Goal: Contribute content

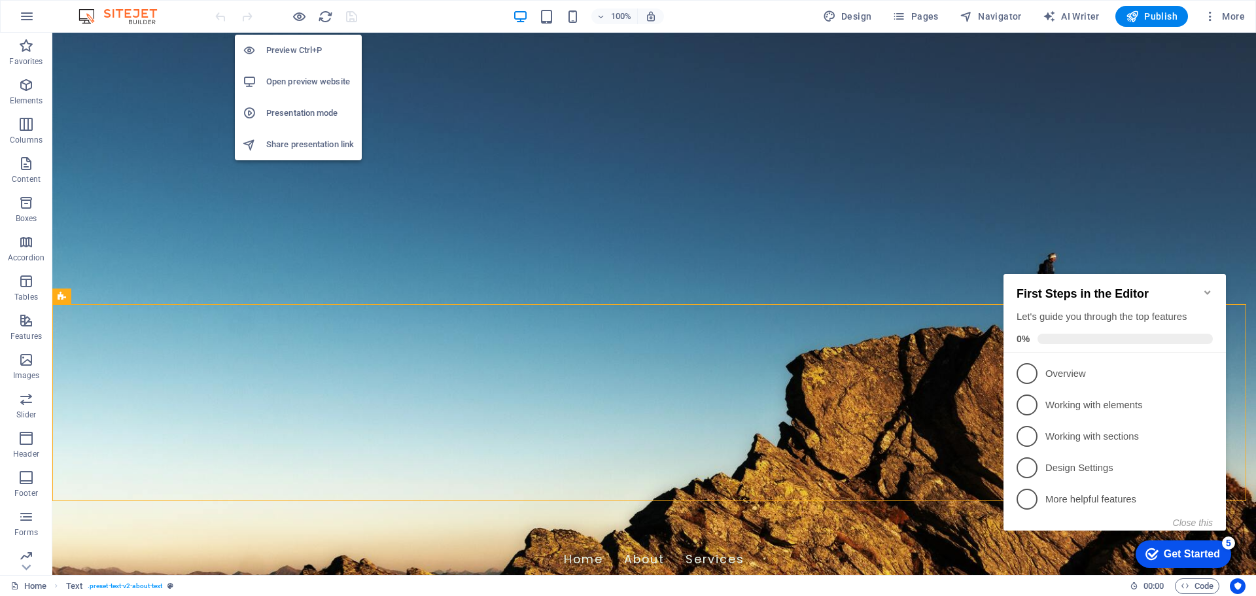
click at [287, 48] on h6 "Preview Ctrl+P" at bounding box center [310, 51] width 88 height 16
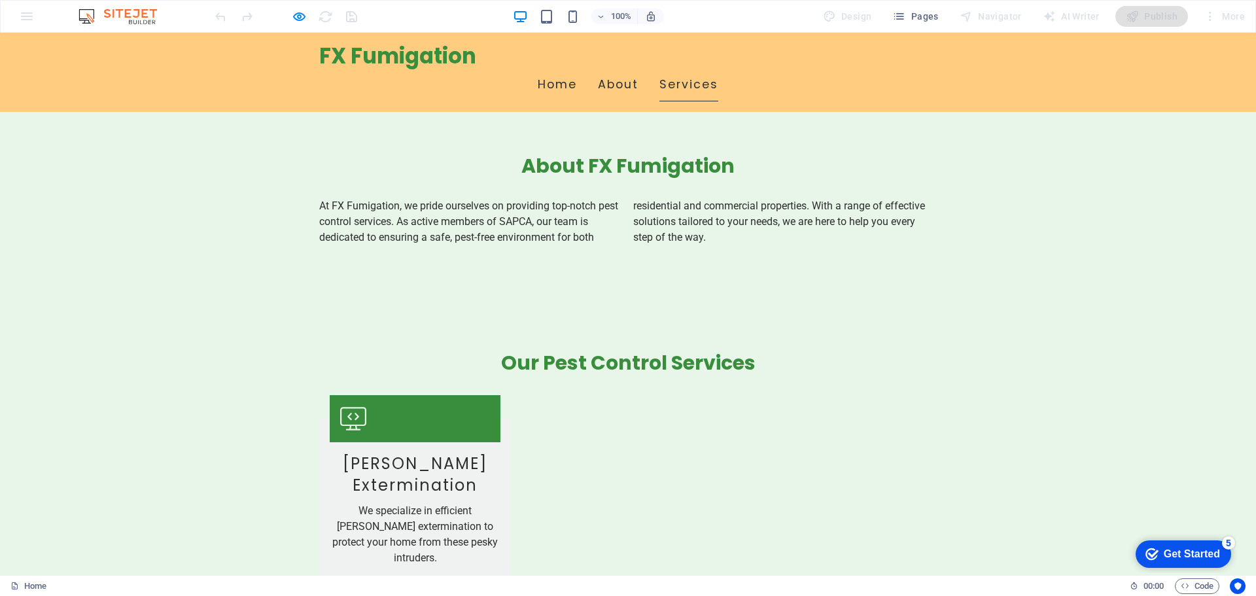
scroll to position [699, 0]
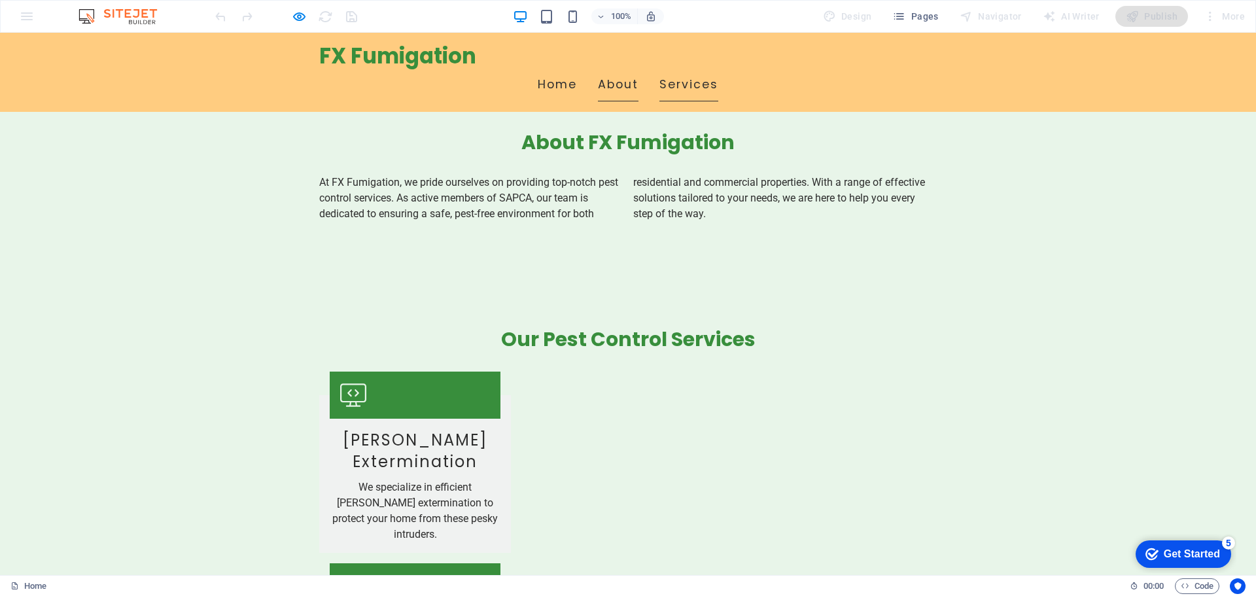
click at [639, 69] on link "About" at bounding box center [618, 85] width 41 height 33
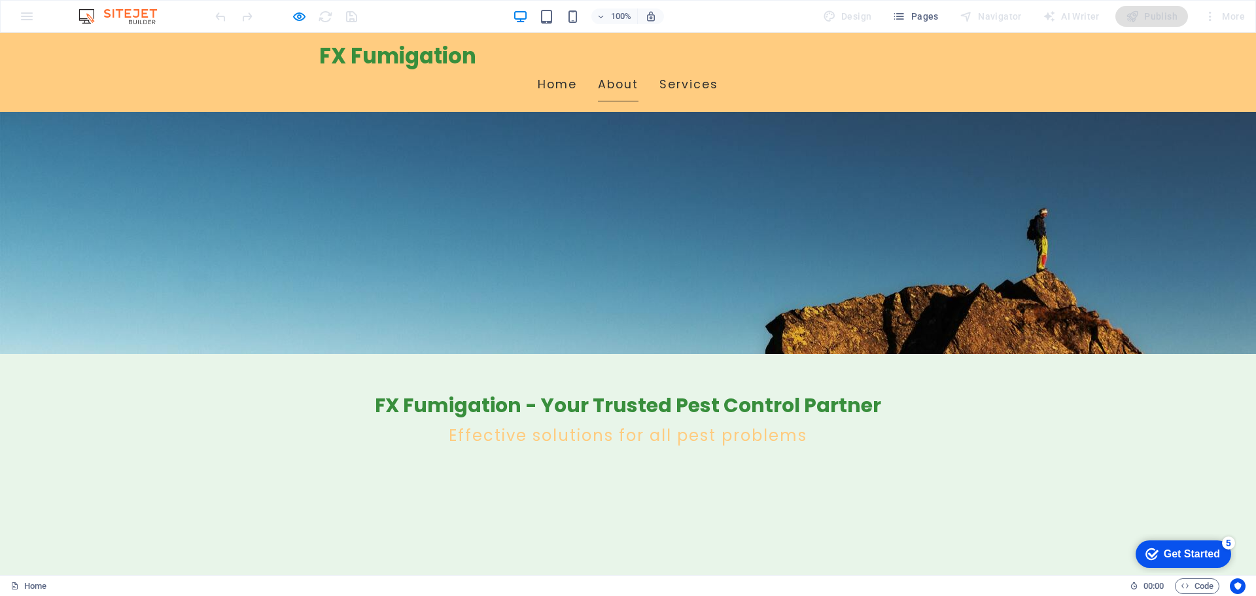
scroll to position [218, 0]
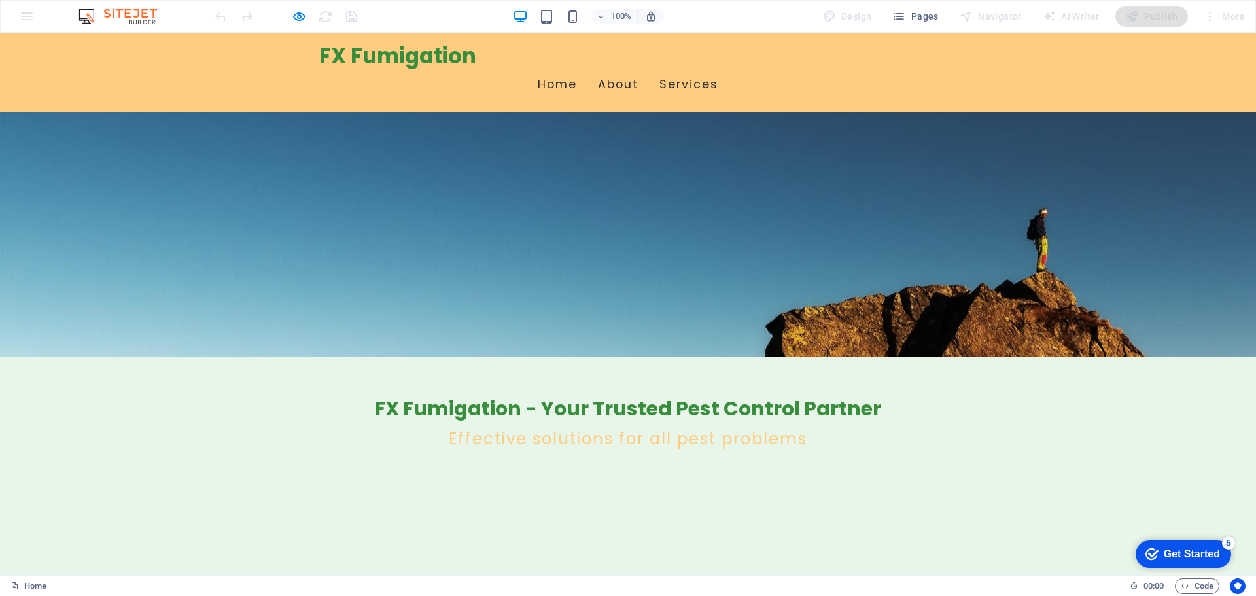
click at [577, 69] on link "Home" at bounding box center [557, 85] width 39 height 33
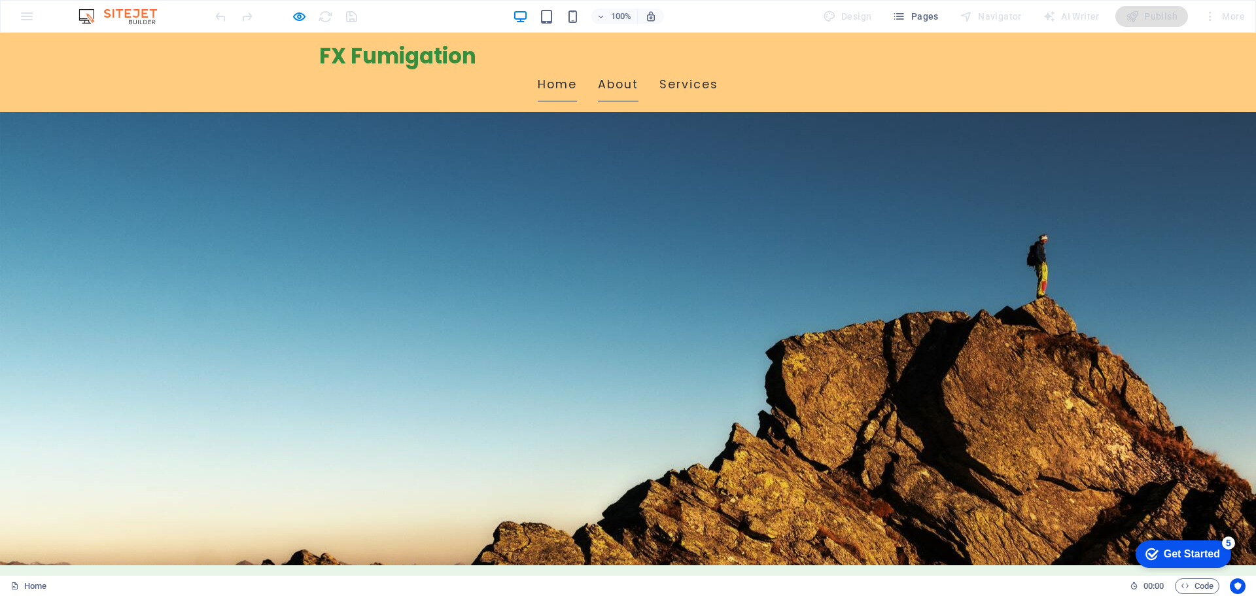
scroll to position [0, 0]
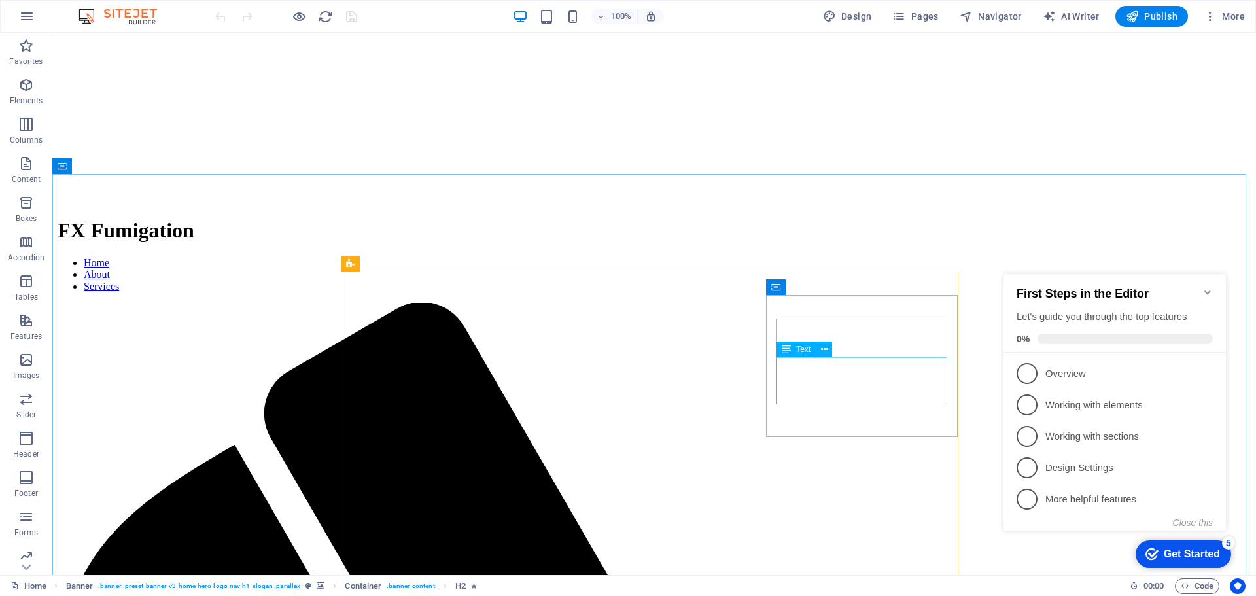
scroll to position [327, 0]
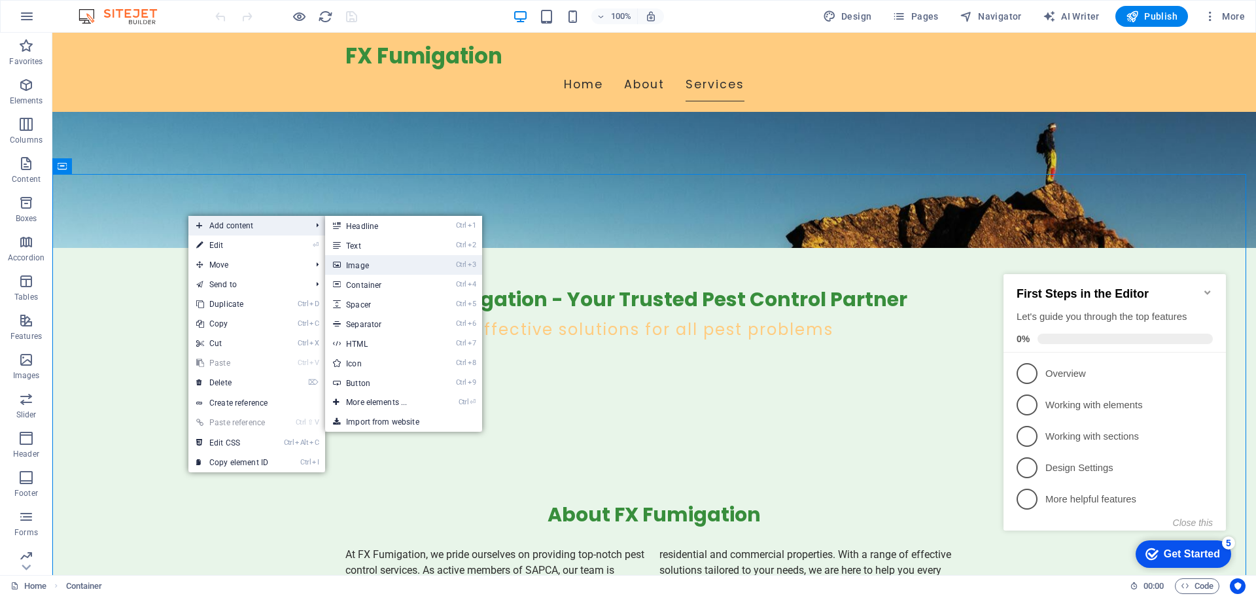
drag, startPoint x: 349, startPoint y: 258, endPoint x: 63, endPoint y: 224, distance: 288.5
click at [349, 258] on link "Ctrl 3 Image" at bounding box center [379, 265] width 108 height 20
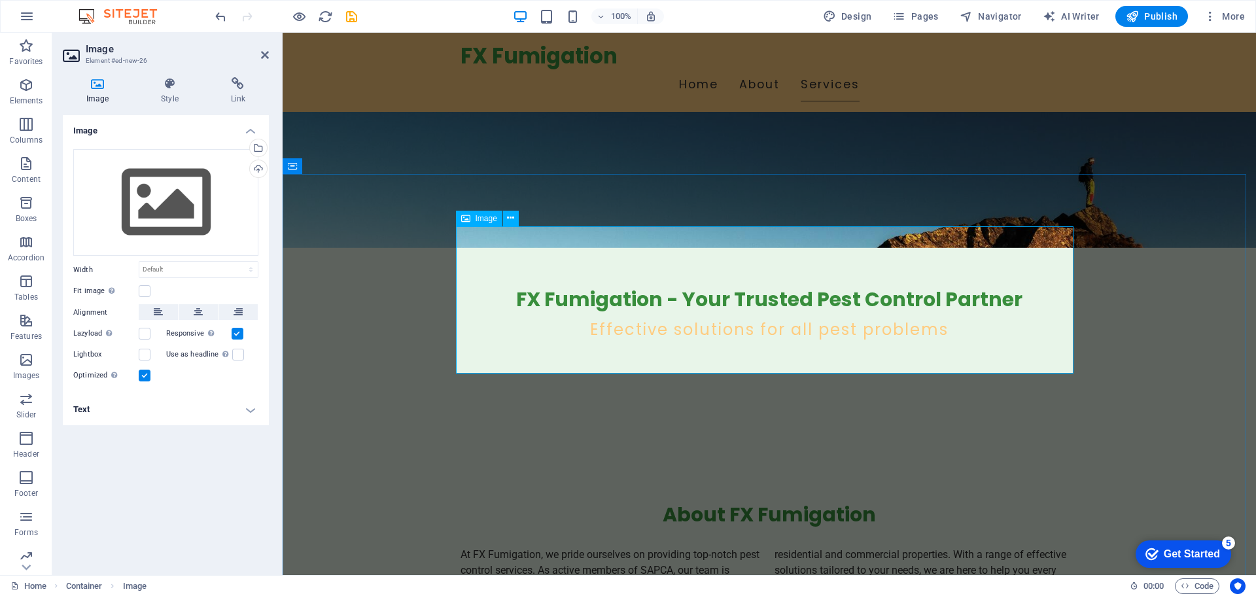
click at [510, 220] on icon at bounding box center [510, 218] width 7 height 14
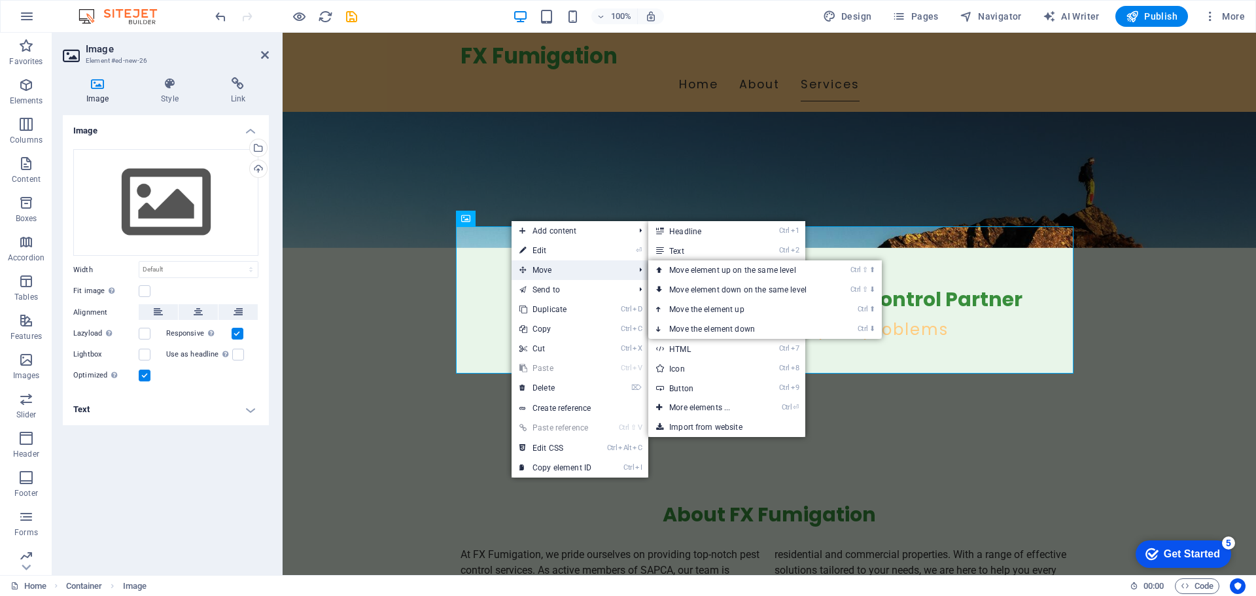
click at [545, 270] on span "Move" at bounding box center [570, 270] width 117 height 20
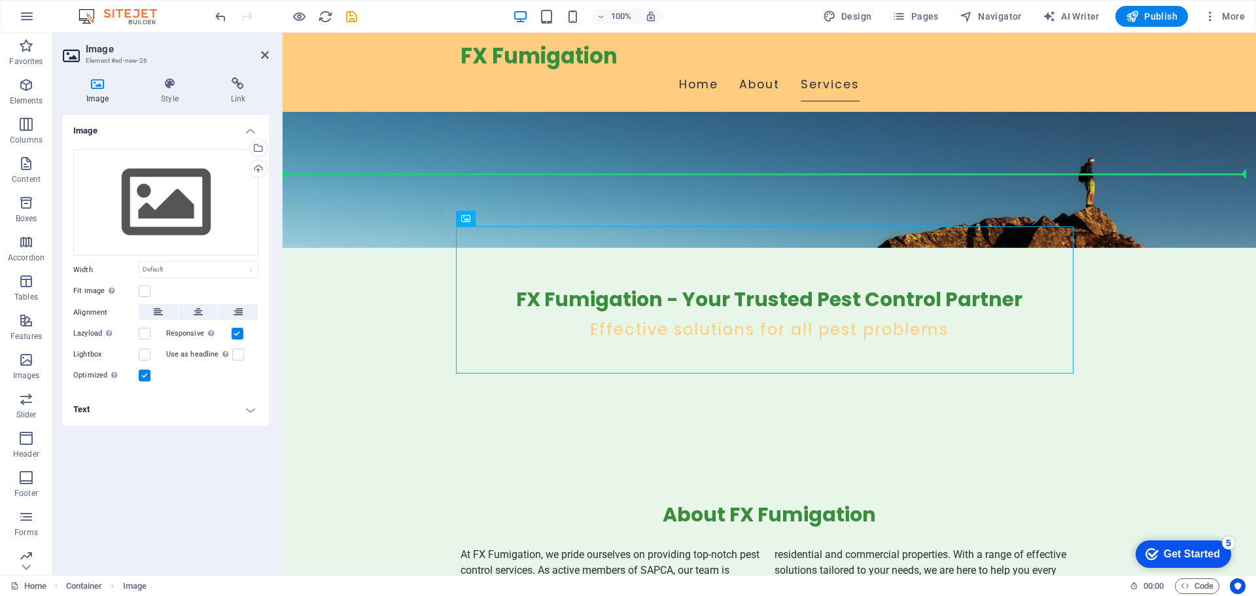
drag, startPoint x: 764, startPoint y: 248, endPoint x: 315, endPoint y: 223, distance: 450.2
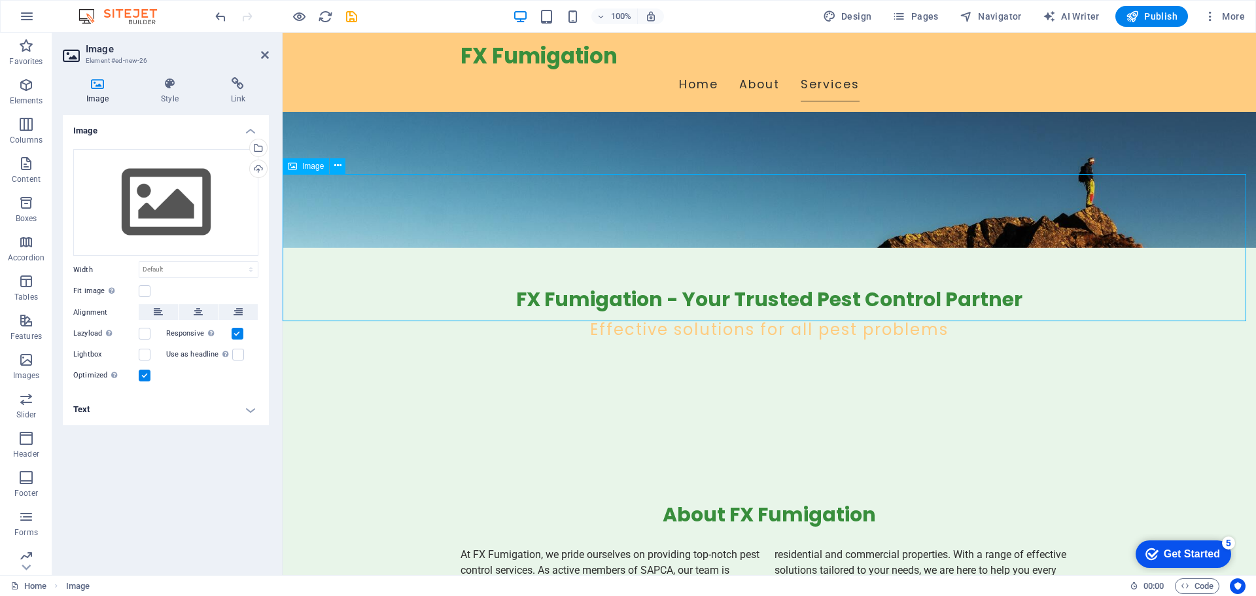
drag, startPoint x: 1031, startPoint y: 208, endPoint x: 721, endPoint y: 253, distance: 312.7
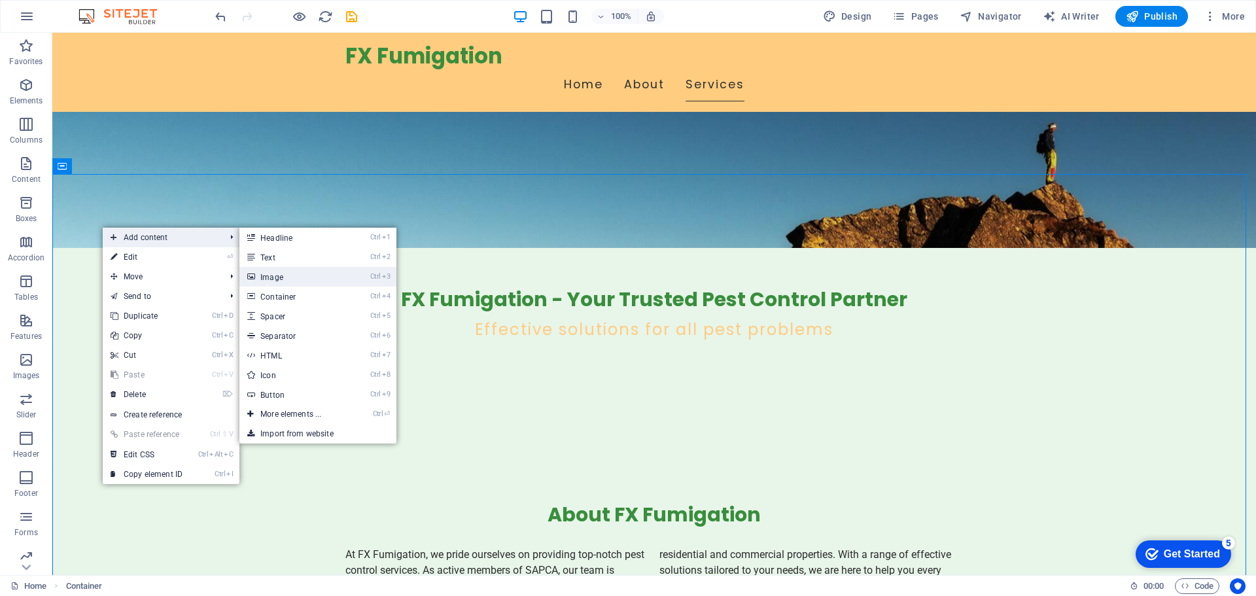
click at [295, 275] on link "Ctrl 3 Image" at bounding box center [293, 277] width 108 height 20
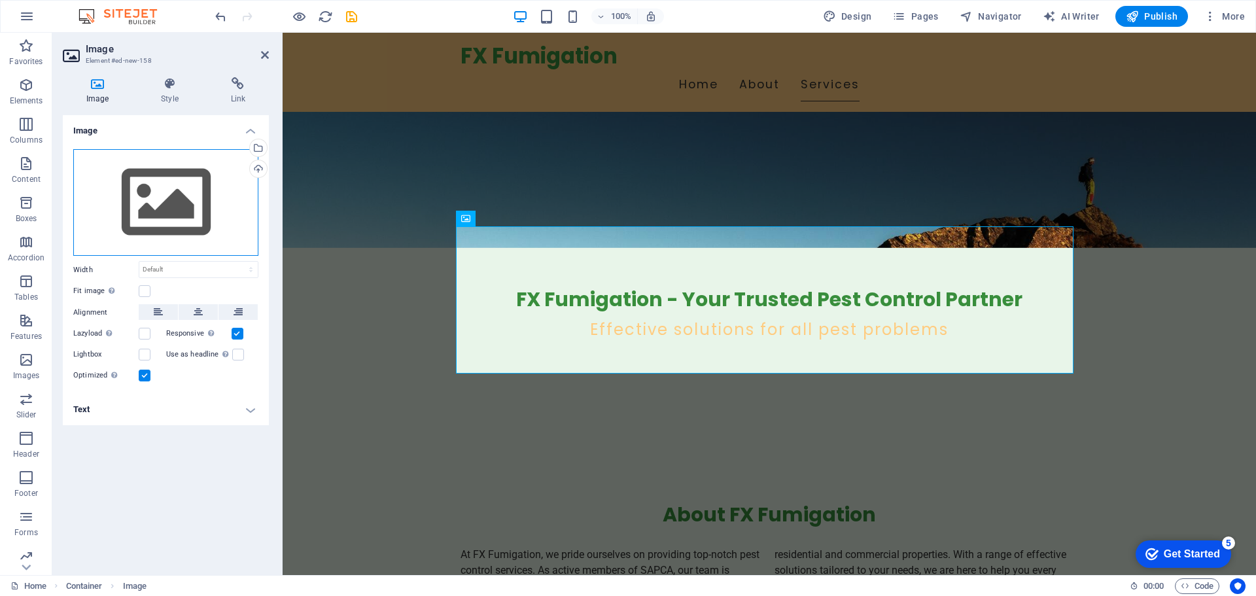
click at [100, 205] on div "Drag files here, click to choose files or select files from Files or our free s…" at bounding box center [165, 202] width 185 height 107
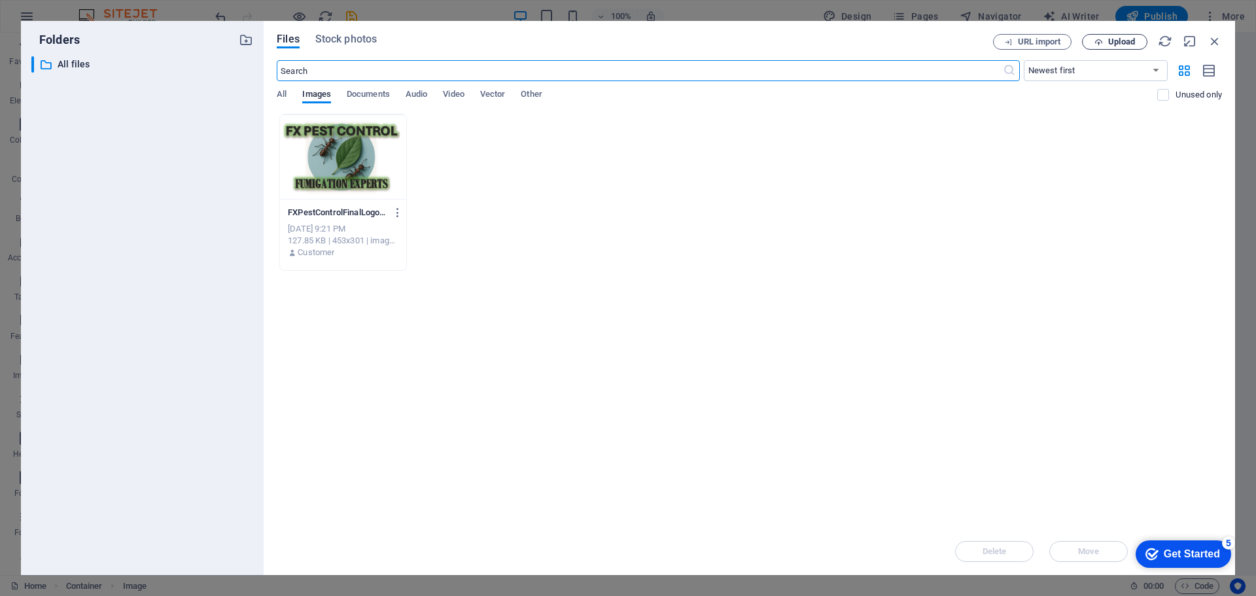
click at [1111, 40] on span "Upload" at bounding box center [1121, 42] width 27 height 8
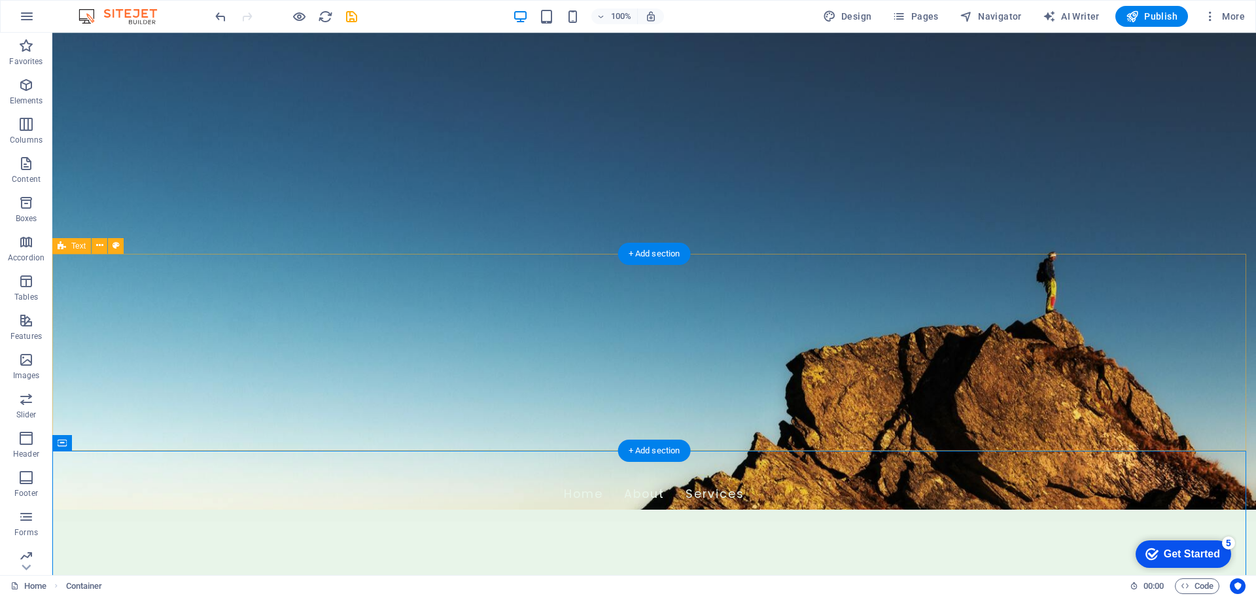
scroll to position [0, 0]
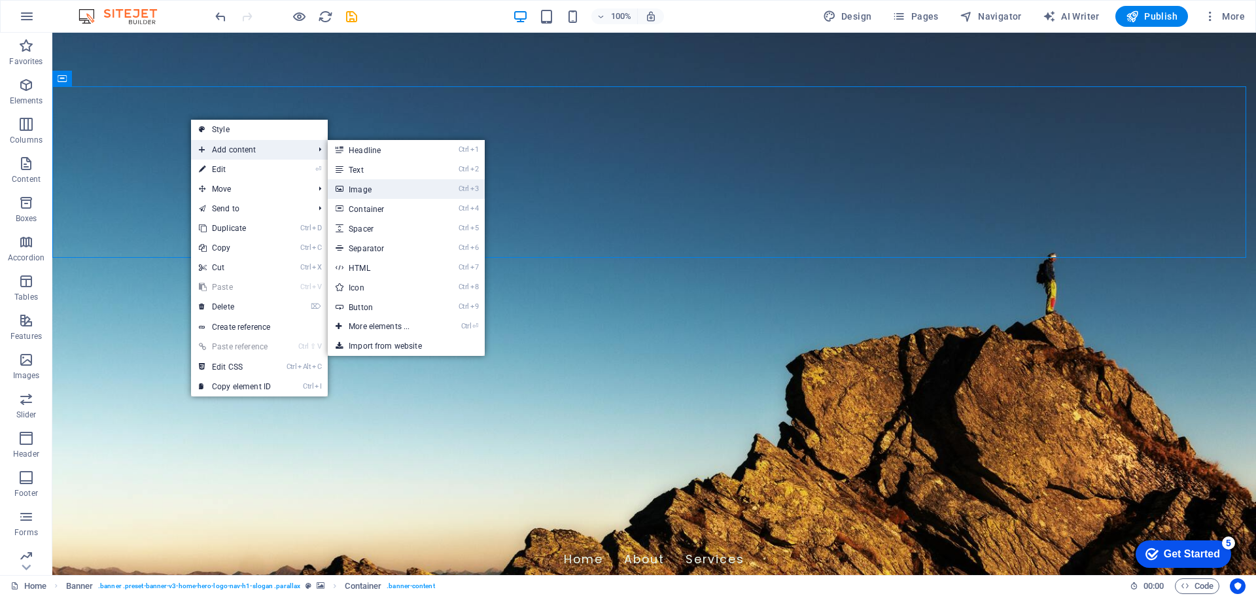
click at [365, 186] on link "Ctrl 3 Image" at bounding box center [382, 189] width 108 height 20
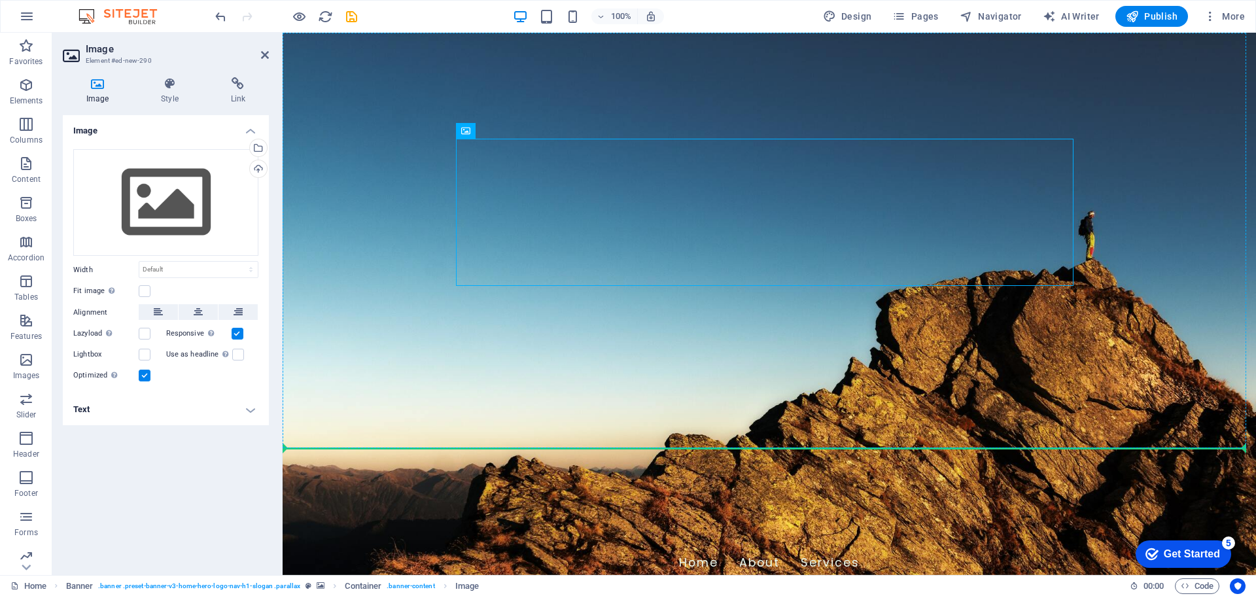
drag, startPoint x: 915, startPoint y: 173, endPoint x: 332, endPoint y: 302, distance: 597.9
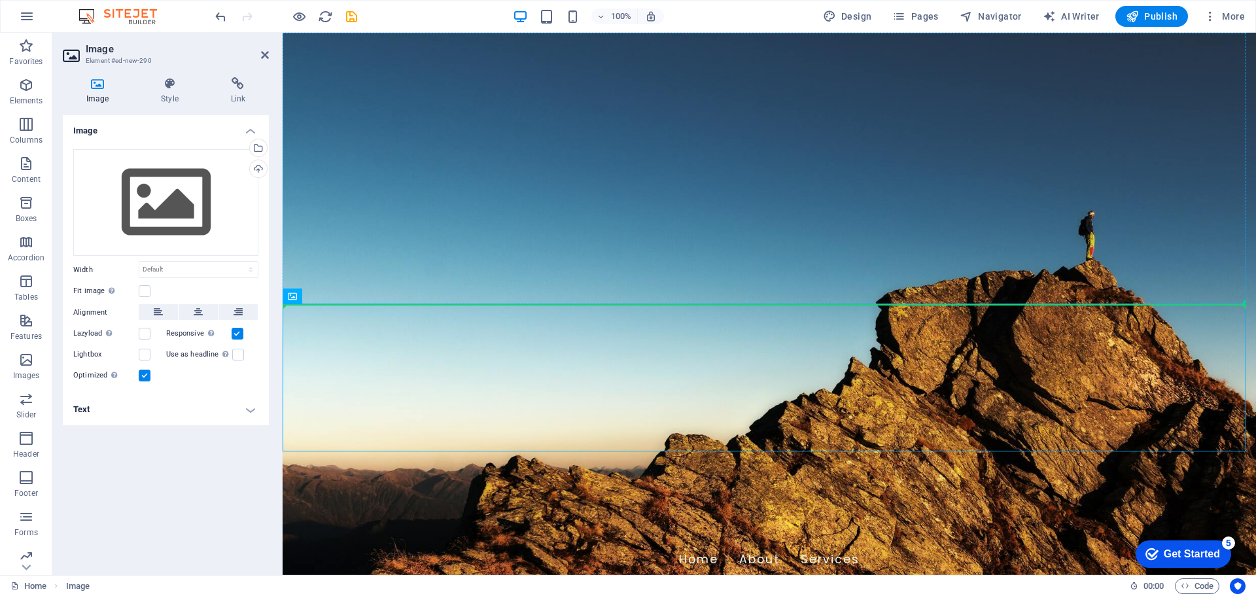
drag, startPoint x: 414, startPoint y: 343, endPoint x: 415, endPoint y: 201, distance: 142.0
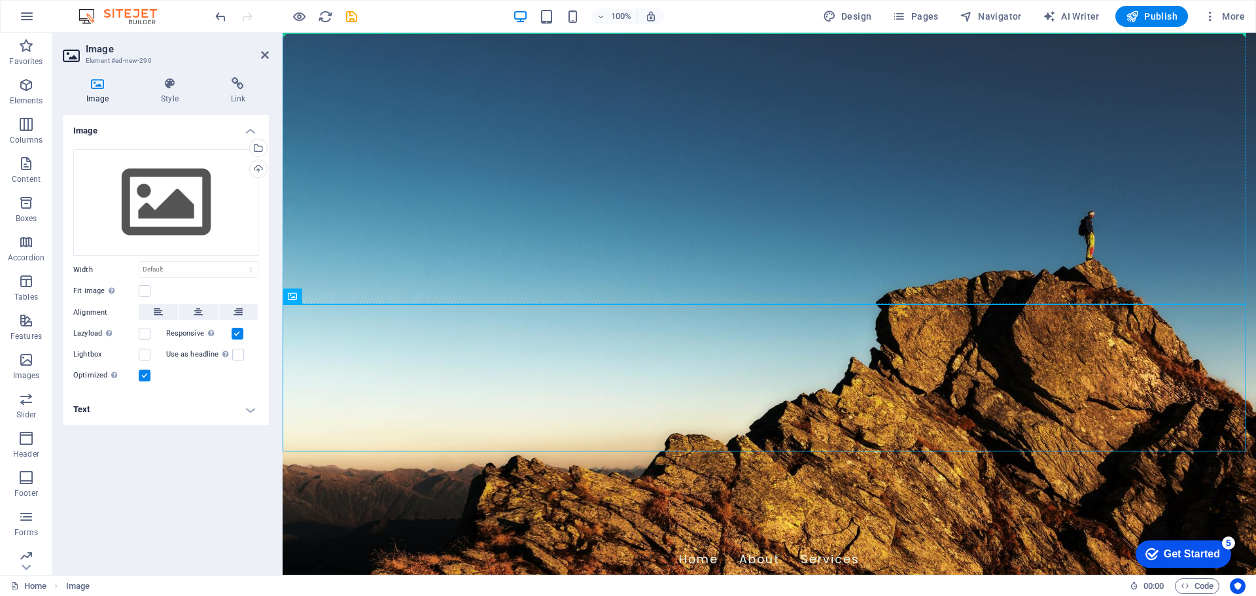
drag, startPoint x: 374, startPoint y: 395, endPoint x: 403, endPoint y: 75, distance: 320.7
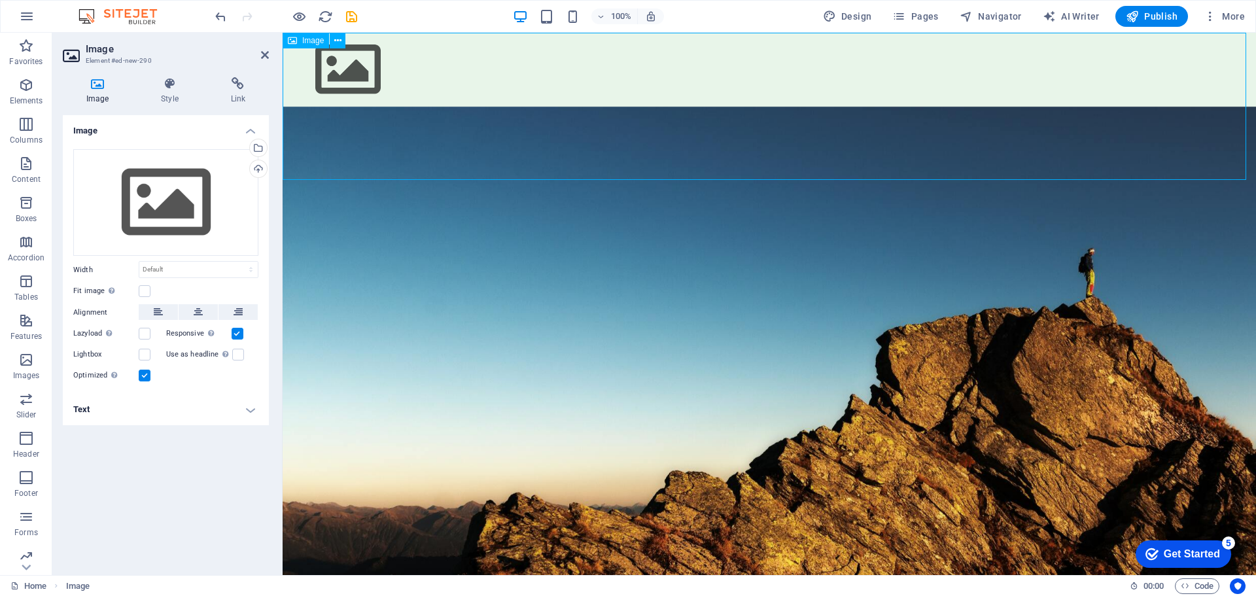
drag, startPoint x: 434, startPoint y: 152, endPoint x: 430, endPoint y: 145, distance: 7.6
click at [430, 107] on figure at bounding box center [770, 70] width 974 height 74
click at [415, 80] on figure at bounding box center [770, 70] width 974 height 74
click at [311, 40] on span "Image" at bounding box center [313, 41] width 22 height 8
click at [504, 107] on figure at bounding box center [770, 70] width 974 height 74
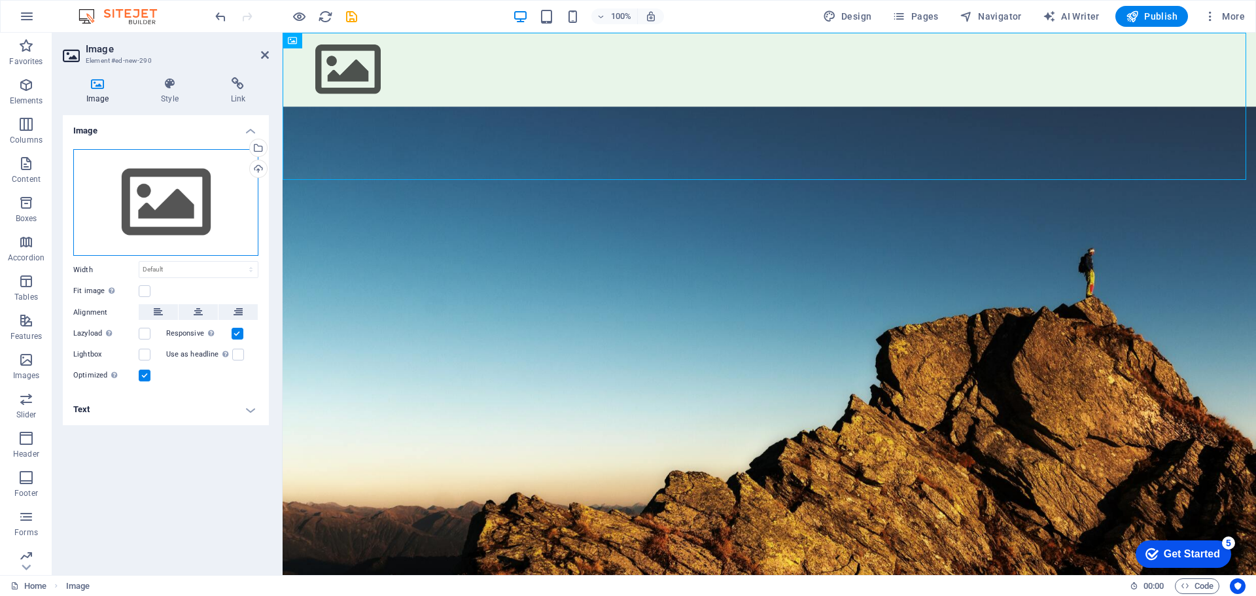
click at [184, 186] on div "Drag files here, click to choose files or select files from Files or our free s…" at bounding box center [165, 202] width 185 height 107
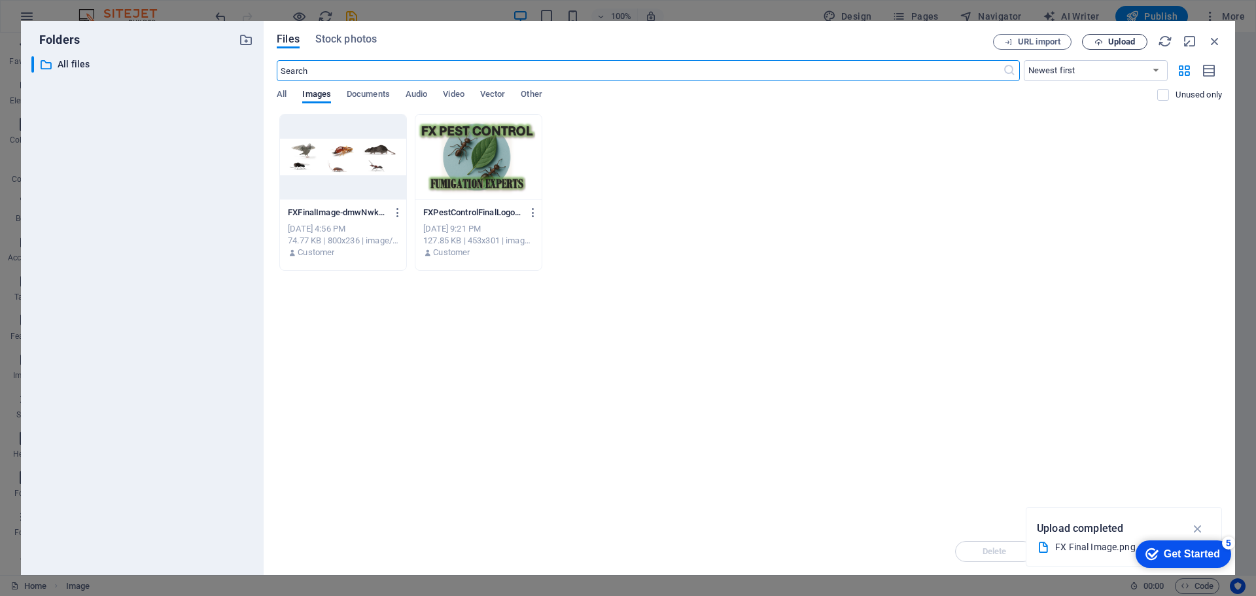
click at [1118, 41] on span "Upload" at bounding box center [1121, 42] width 27 height 8
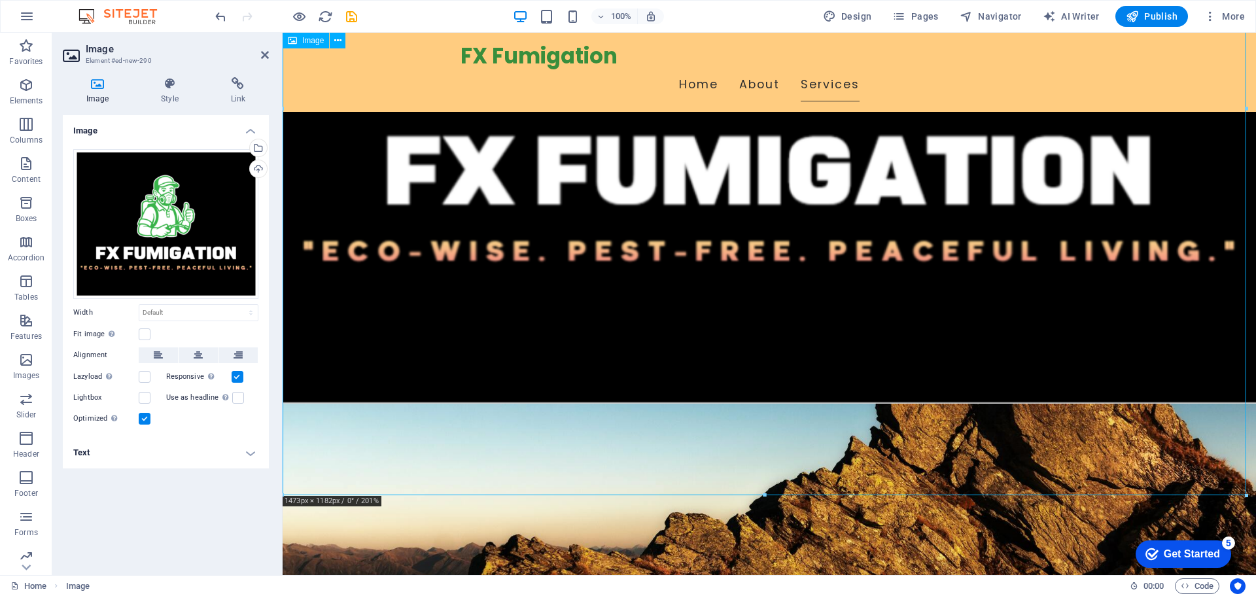
scroll to position [458, 0]
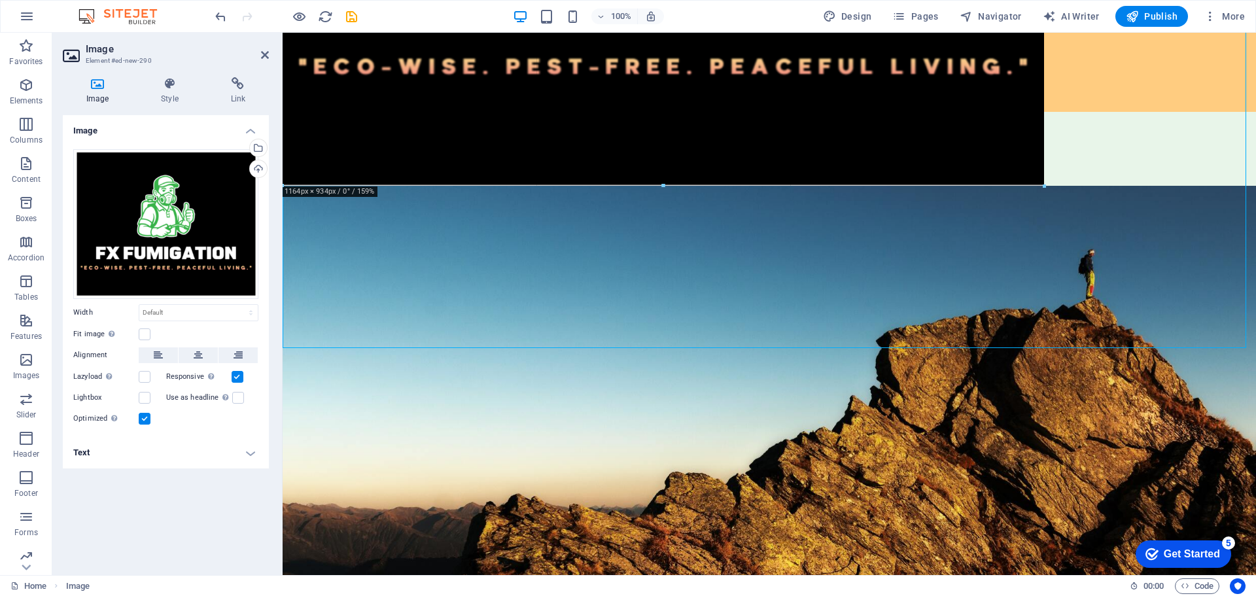
drag, startPoint x: 764, startPoint y: 347, endPoint x: 768, endPoint y: 181, distance: 166.2
type input "1164"
select select "px"
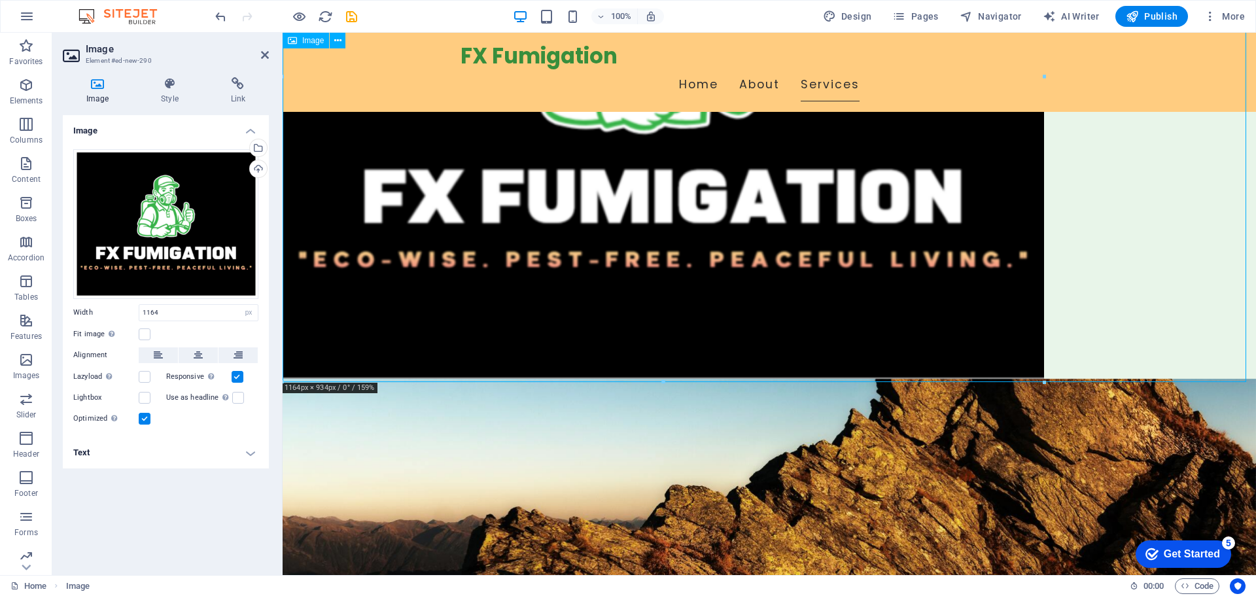
scroll to position [262, 0]
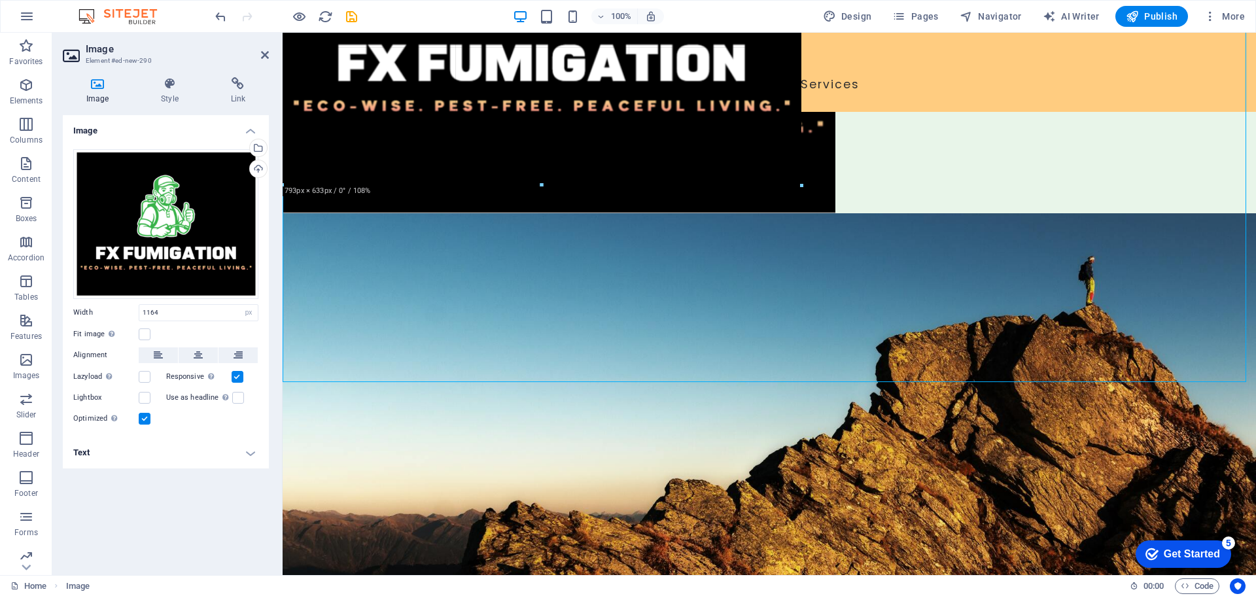
drag, startPoint x: 665, startPoint y: 381, endPoint x: 371, endPoint y: 150, distance: 374.2
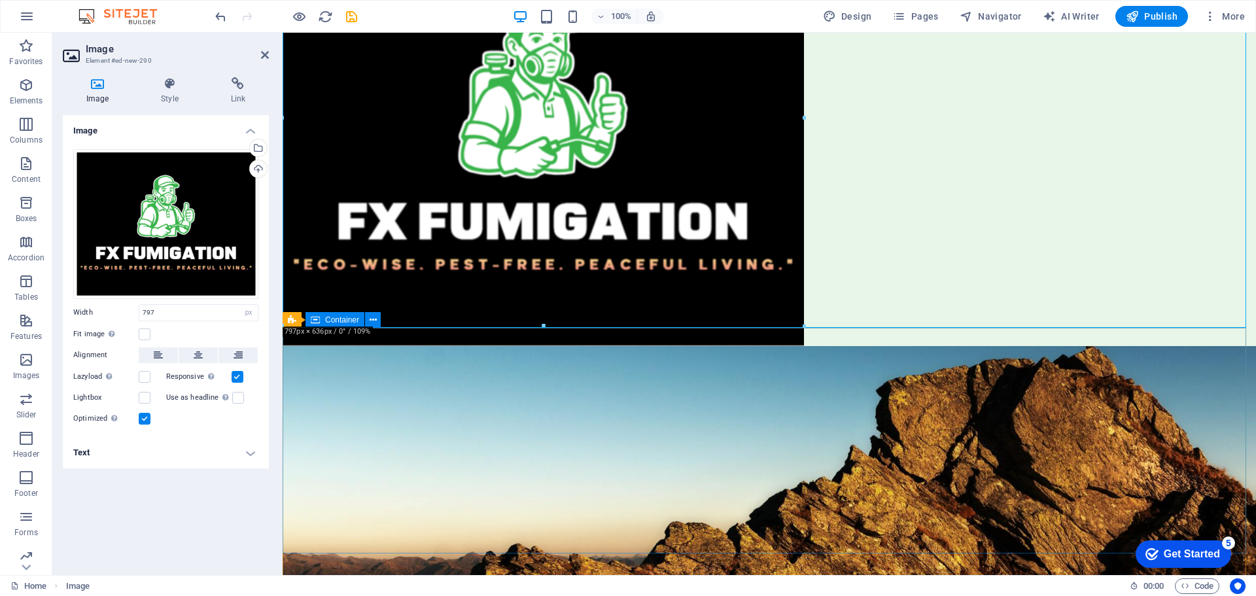
scroll to position [65, 0]
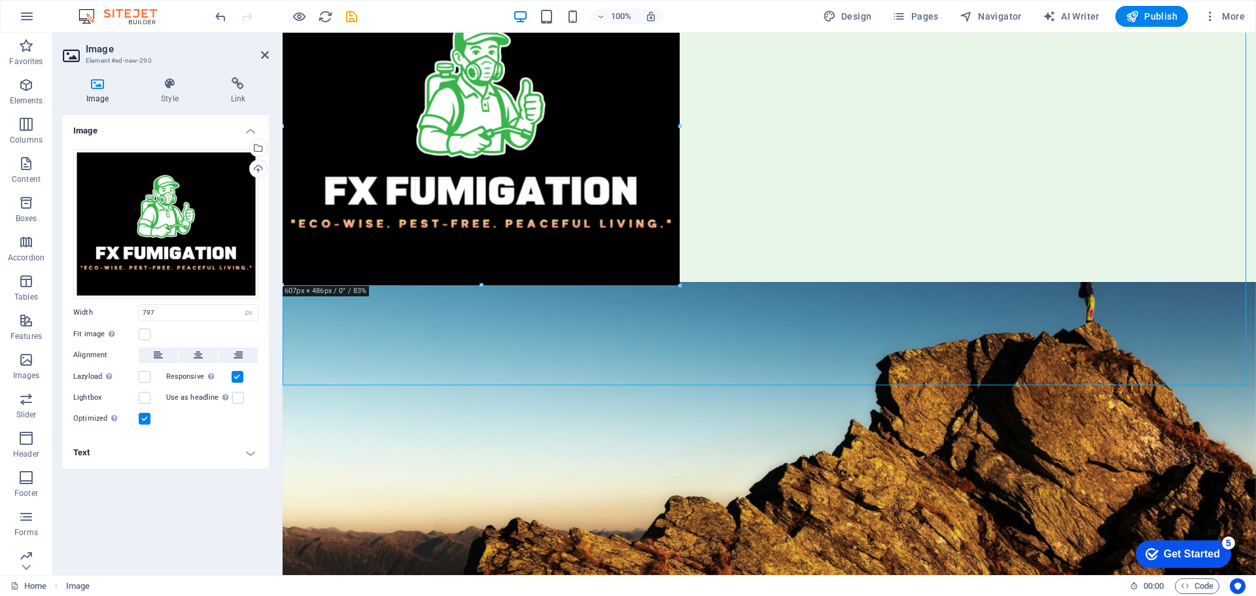
drag, startPoint x: 545, startPoint y: 387, endPoint x: 543, endPoint y: 281, distance: 106.0
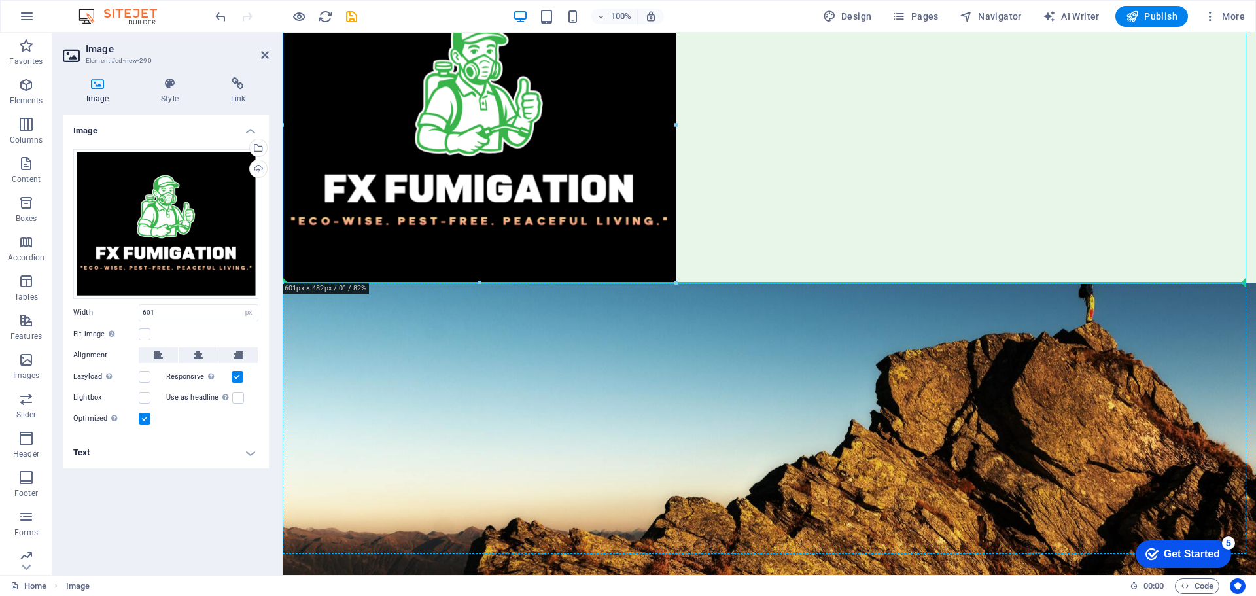
drag, startPoint x: 495, startPoint y: 139, endPoint x: 332, endPoint y: 383, distance: 293.5
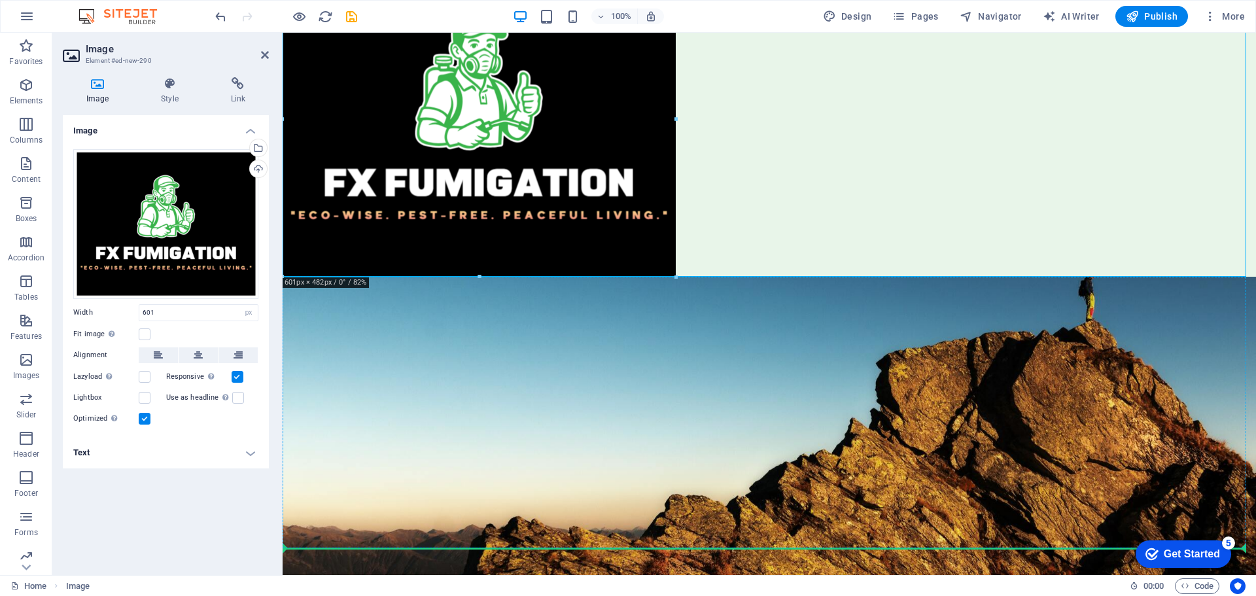
scroll to position [72, 0]
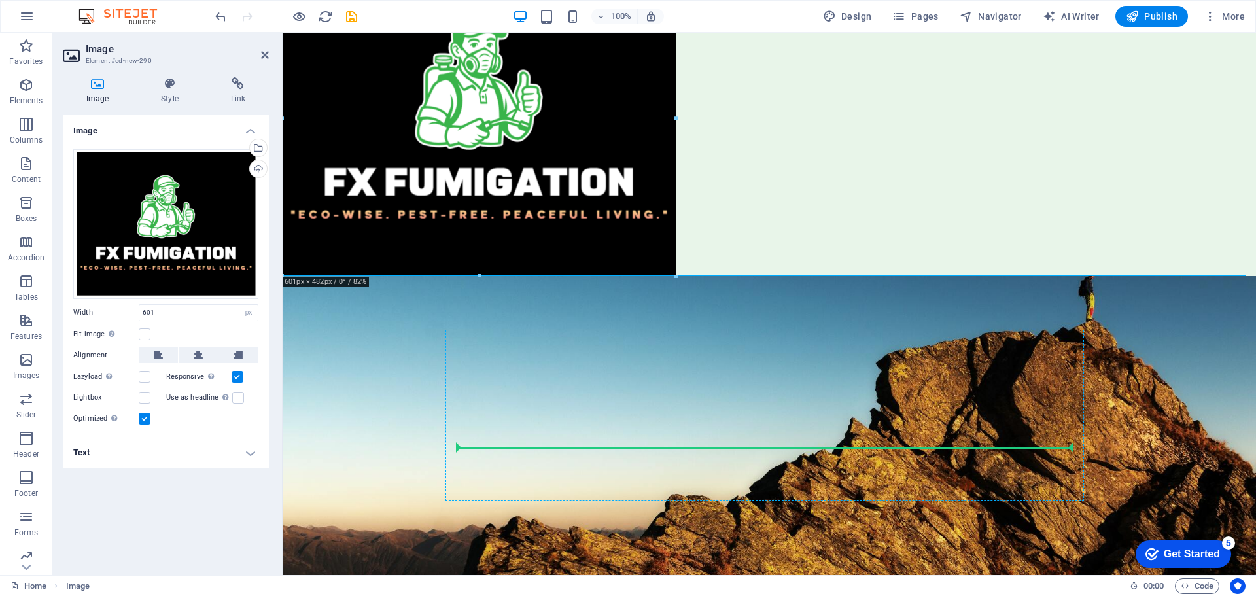
drag, startPoint x: 516, startPoint y: 177, endPoint x: 563, endPoint y: 444, distance: 270.5
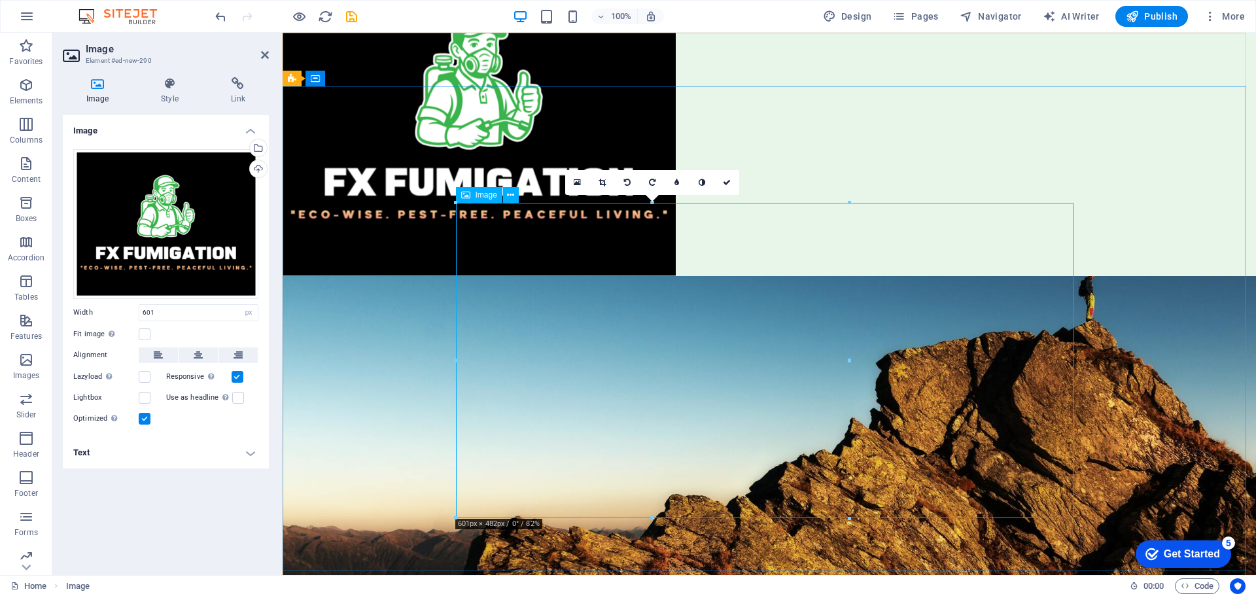
scroll to position [0, 0]
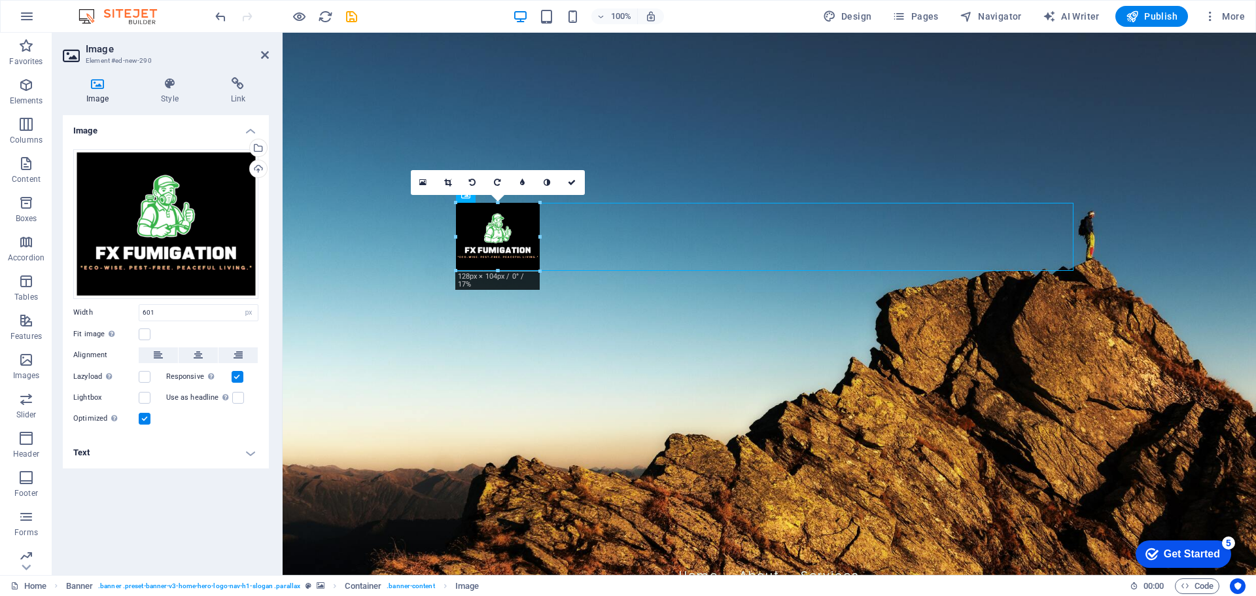
drag, startPoint x: 850, startPoint y: 360, endPoint x: 540, endPoint y: 310, distance: 314.2
type input "128"
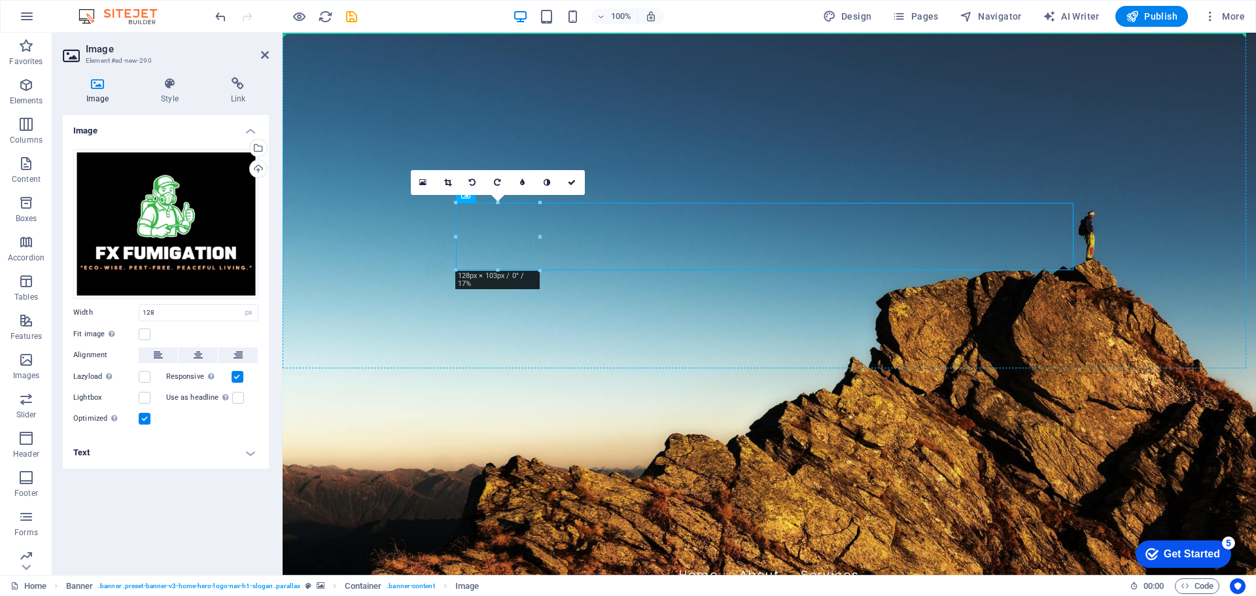
drag, startPoint x: 510, startPoint y: 228, endPoint x: 381, endPoint y: 164, distance: 143.1
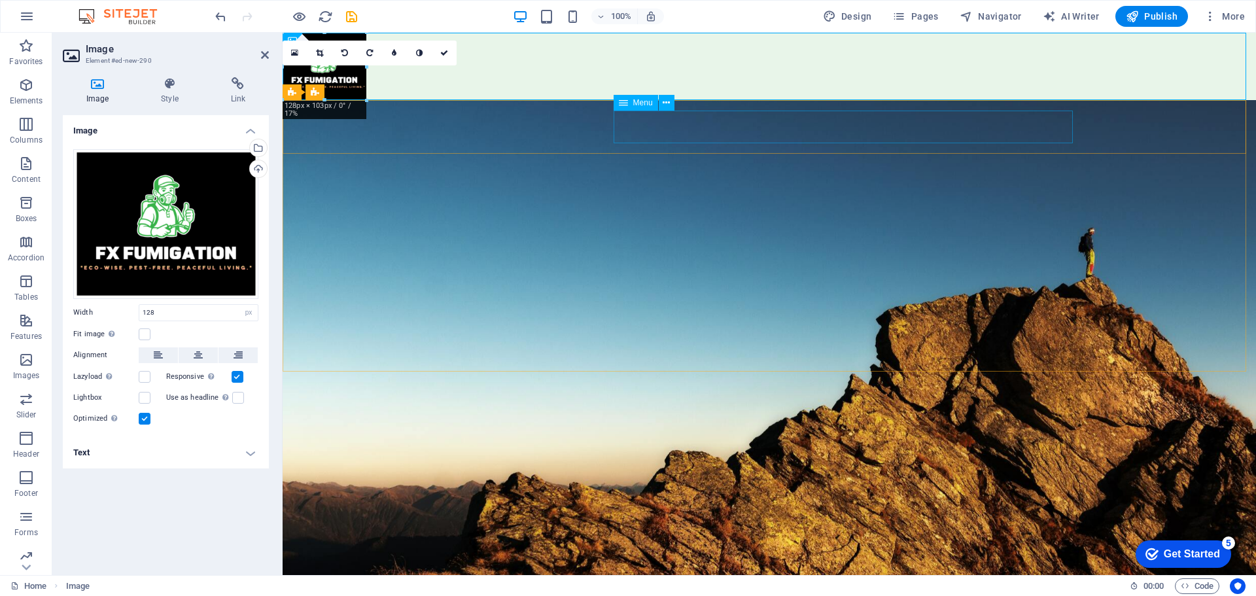
drag, startPoint x: 600, startPoint y: 105, endPoint x: 660, endPoint y: 130, distance: 65.1
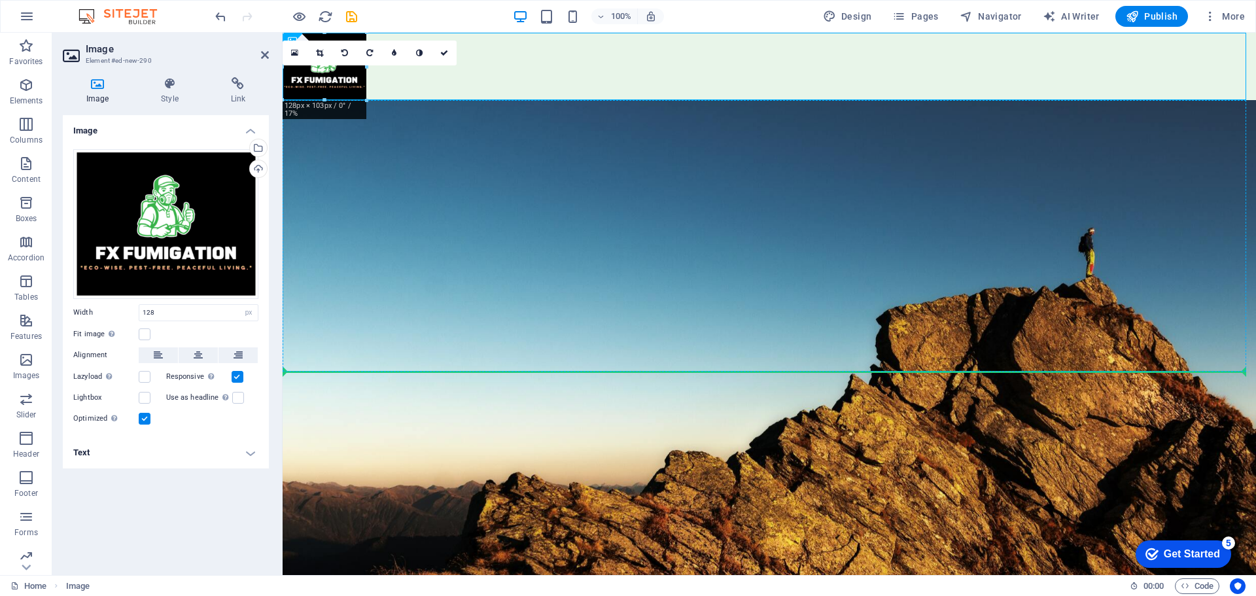
drag, startPoint x: 346, startPoint y: 80, endPoint x: 378, endPoint y: 268, distance: 190.4
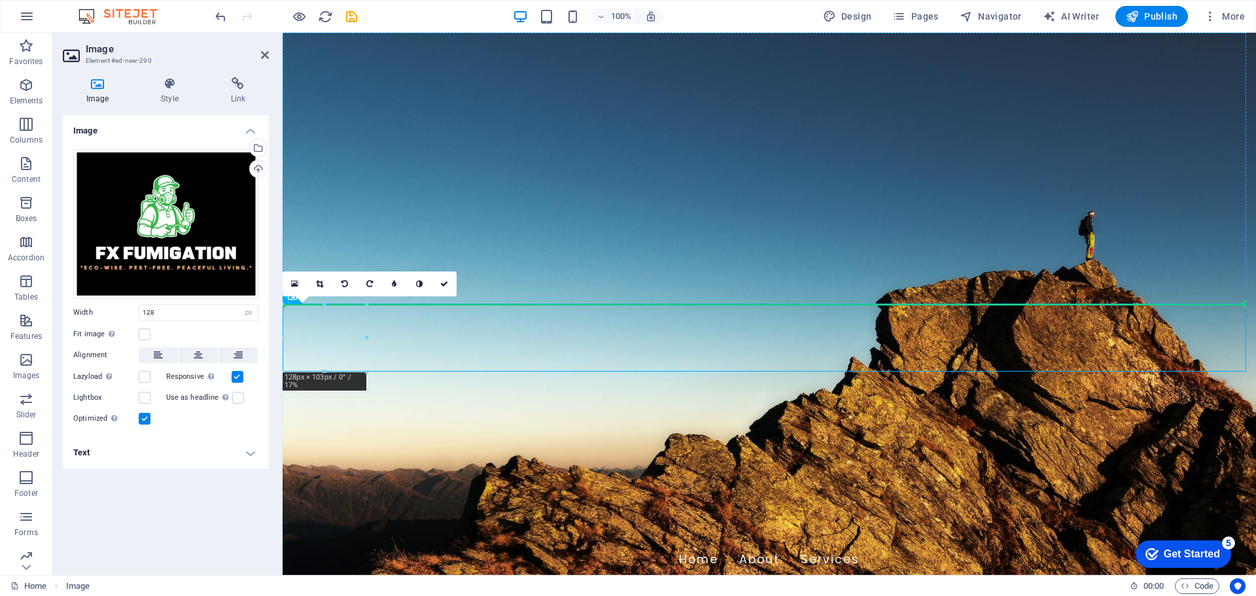
drag, startPoint x: 328, startPoint y: 349, endPoint x: 786, endPoint y: 224, distance: 474.6
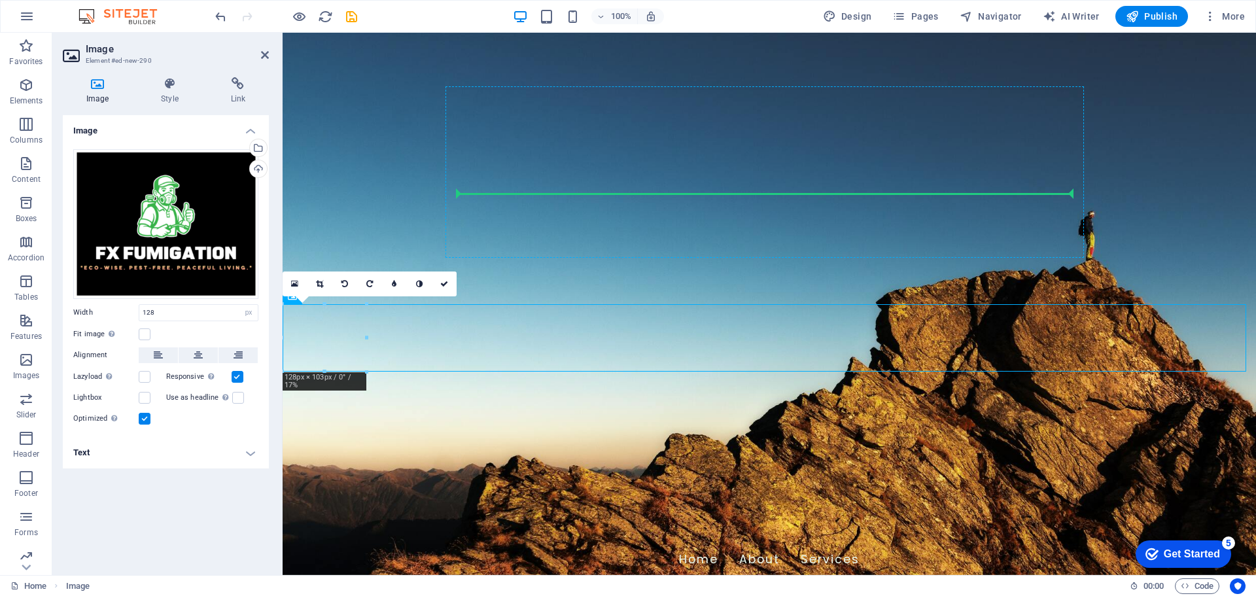
drag, startPoint x: 320, startPoint y: 330, endPoint x: 505, endPoint y: 188, distance: 233.4
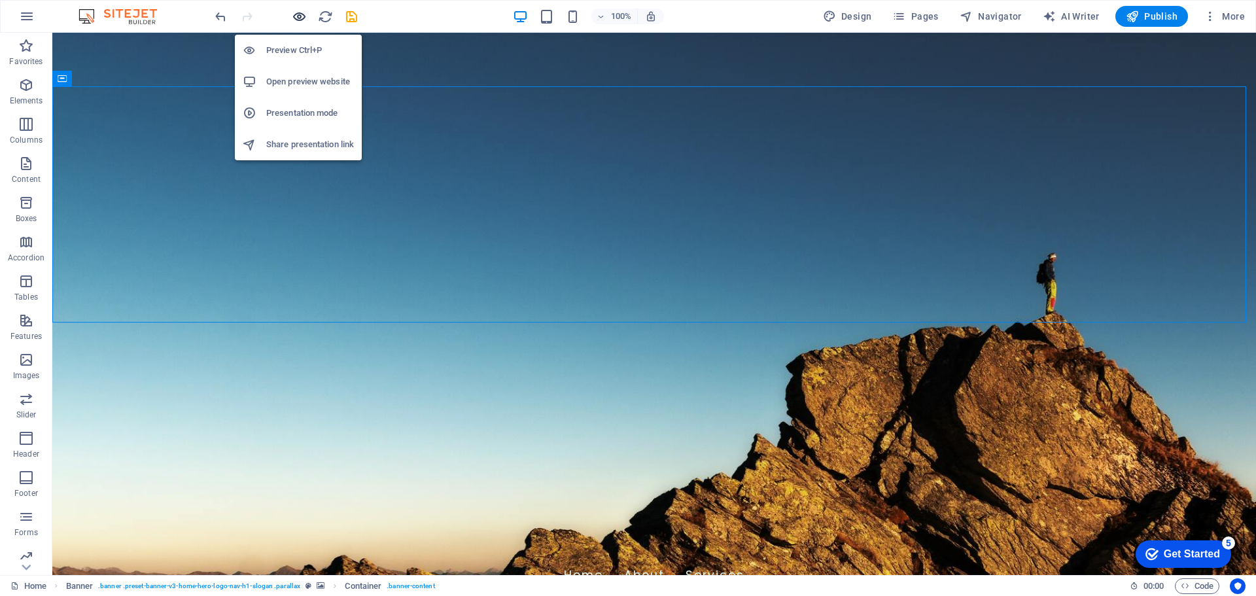
click at [294, 9] on icon "button" at bounding box center [299, 16] width 15 height 15
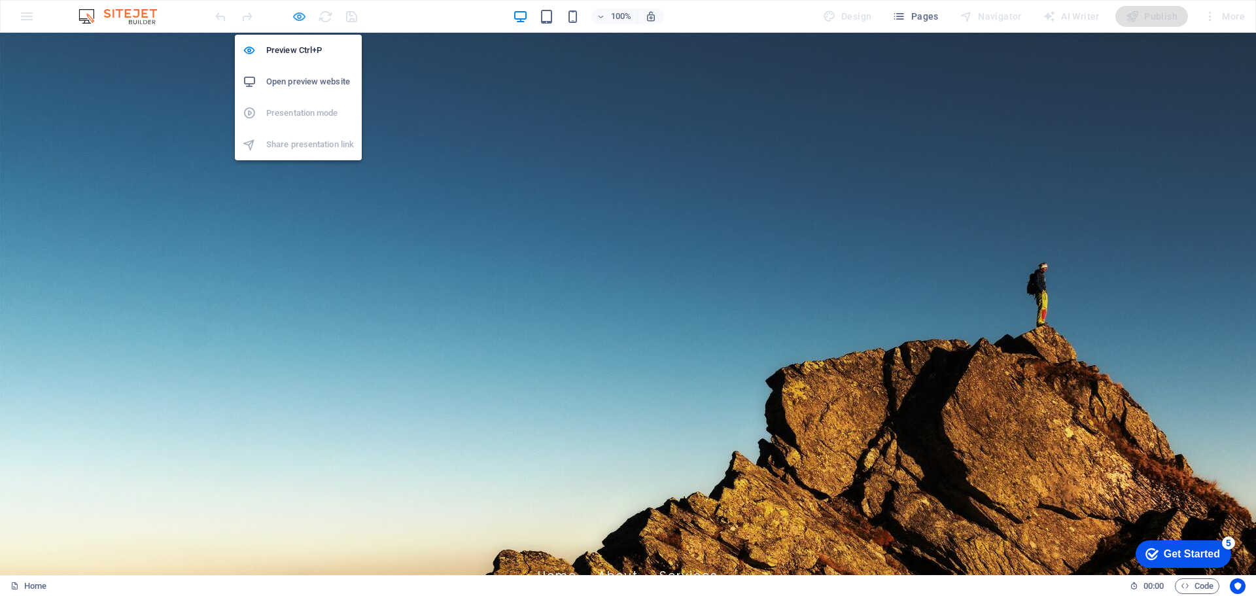
click at [304, 16] on icon "button" at bounding box center [299, 16] width 15 height 15
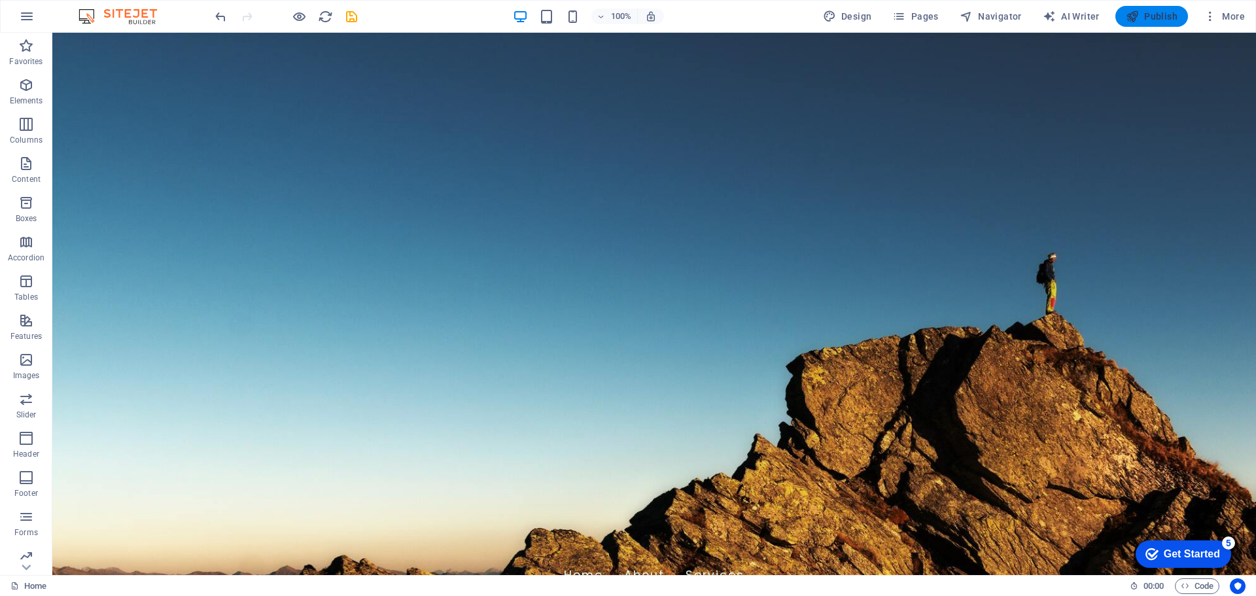
click at [1165, 16] on span "Publish" at bounding box center [1152, 16] width 52 height 13
click at [1155, 16] on span "Publish" at bounding box center [1152, 16] width 52 height 13
click at [1228, 17] on span "More" at bounding box center [1224, 16] width 41 height 13
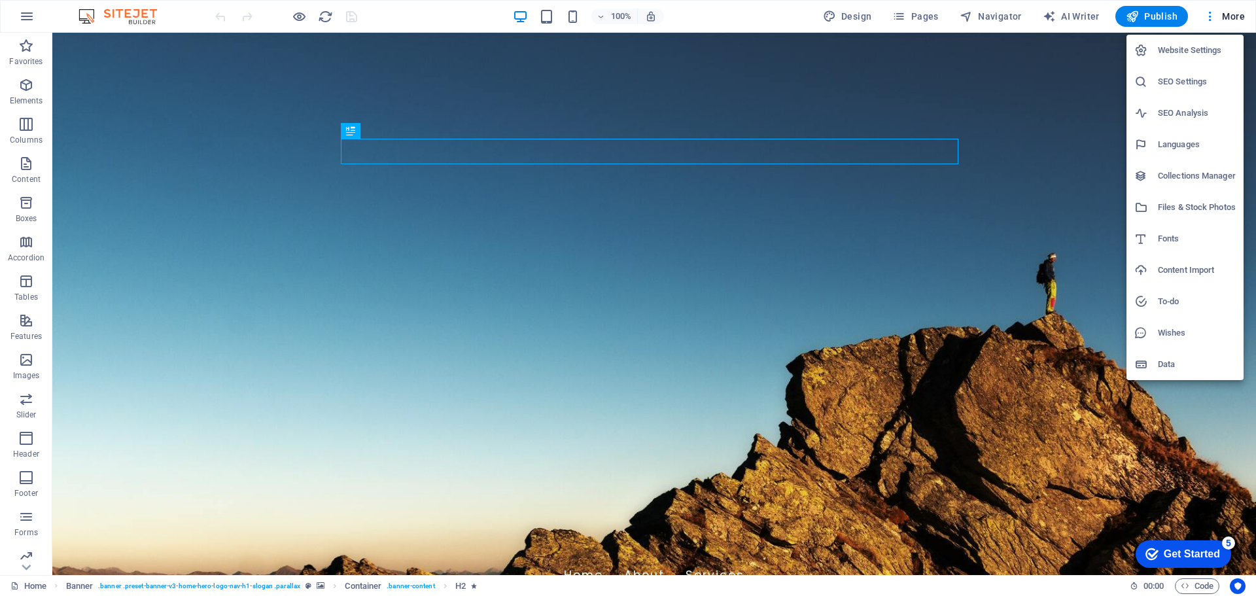
click at [1185, 79] on h6 "SEO Settings" at bounding box center [1197, 82] width 78 height 16
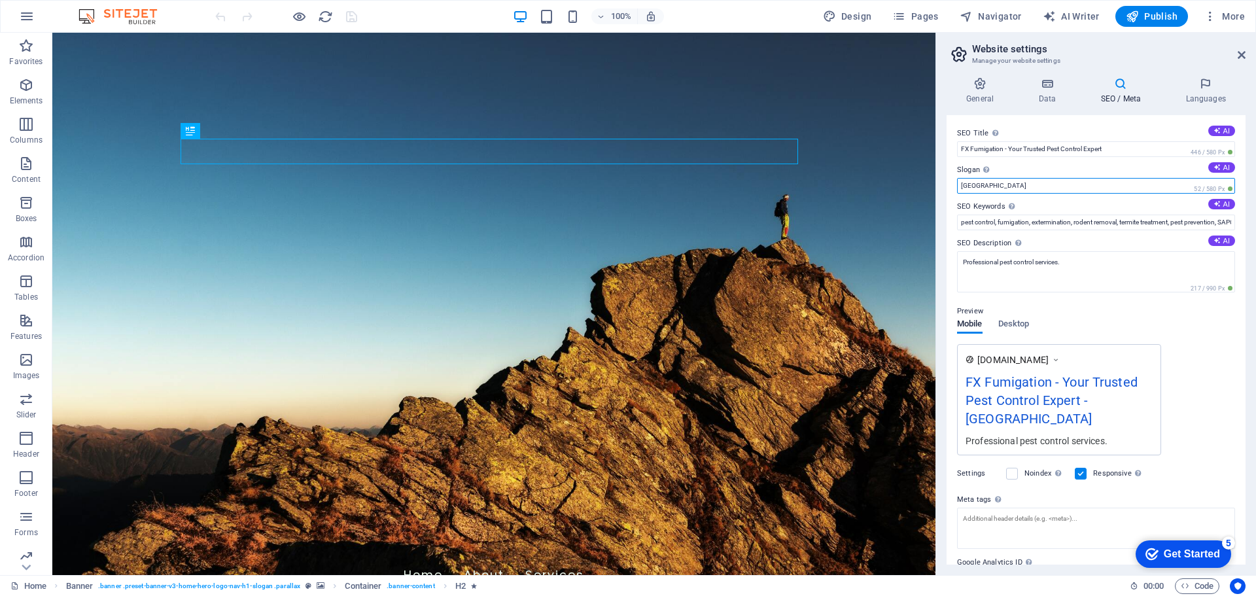
drag, startPoint x: 1044, startPoint y: 217, endPoint x: 921, endPoint y: 185, distance: 127.9
type input "FX Fumigation"
drag, startPoint x: 1075, startPoint y: 225, endPoint x: 952, endPoint y: 206, distance: 124.5
click at [952, 206] on div "SEO Title The title of your website - make it something that stands out in sear…" at bounding box center [1096, 340] width 299 height 450
click at [1122, 219] on input "pest control, fumigation, extermination, rodent removal, termite treatment, pes…" at bounding box center [1096, 223] width 278 height 16
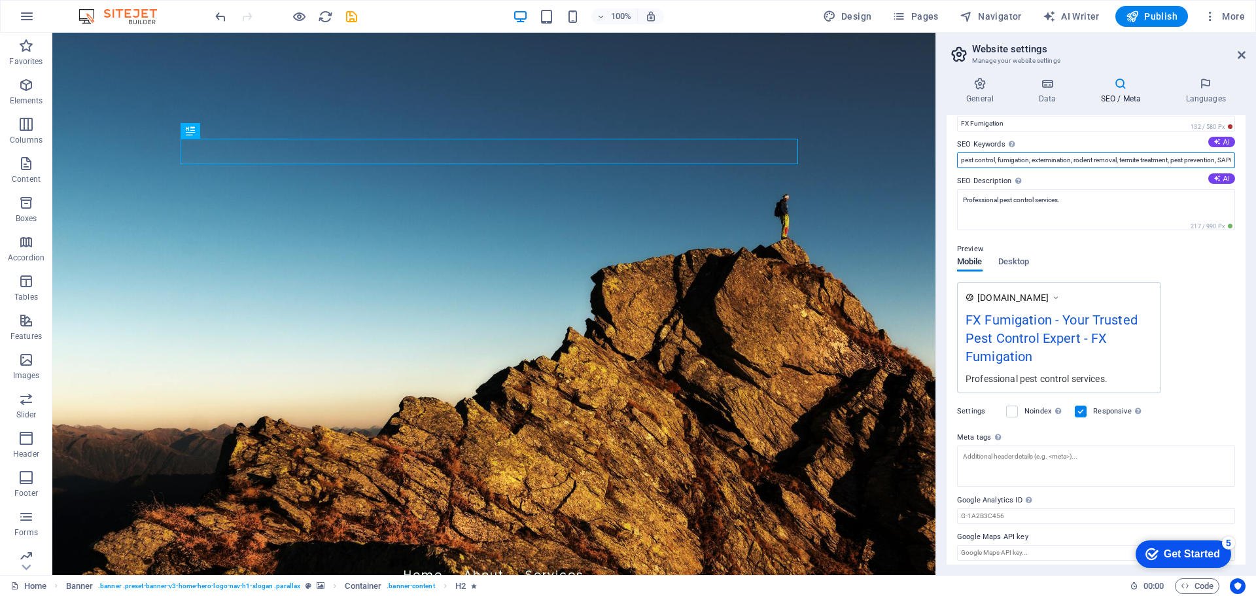
scroll to position [69, 0]
